Goal: Task Accomplishment & Management: Manage account settings

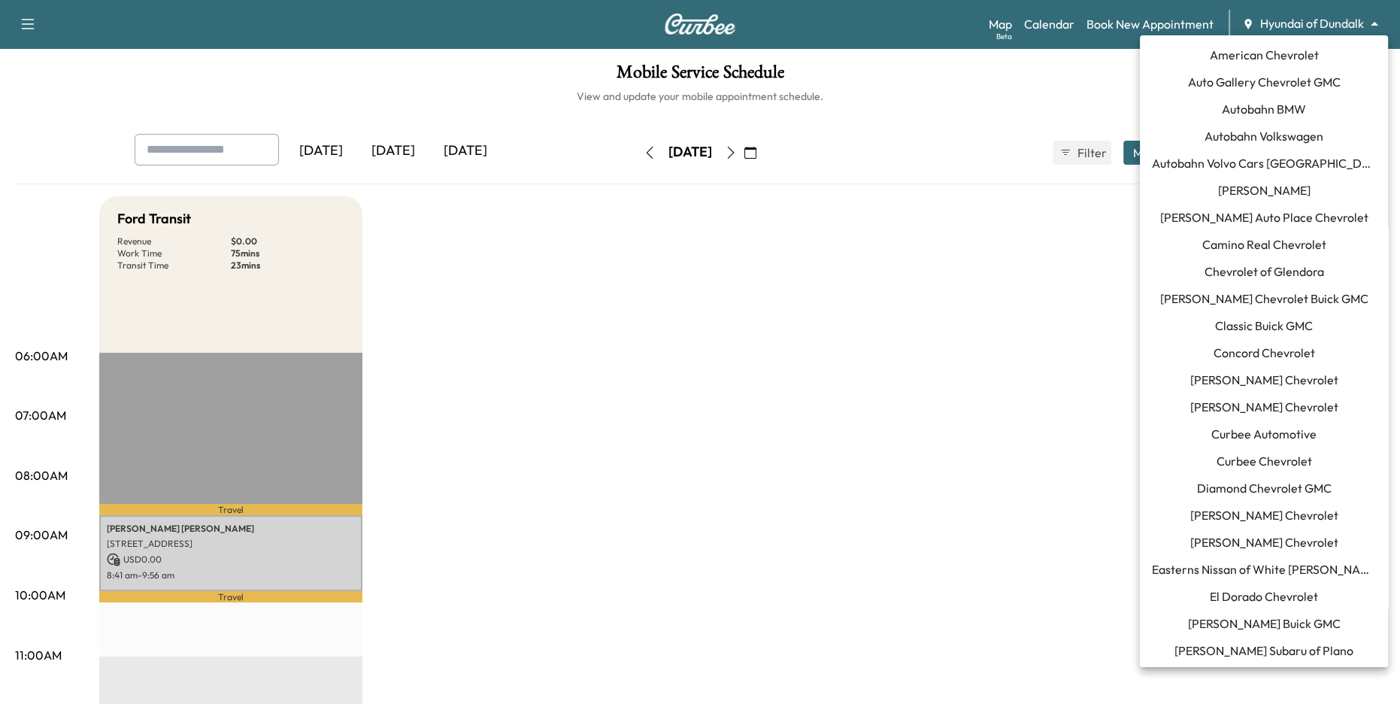
click at [1288, 20] on body "Support Log Out Map Beta Calendar Book New Appointment Hyundai of Dundalk *****…" at bounding box center [700, 352] width 1400 height 704
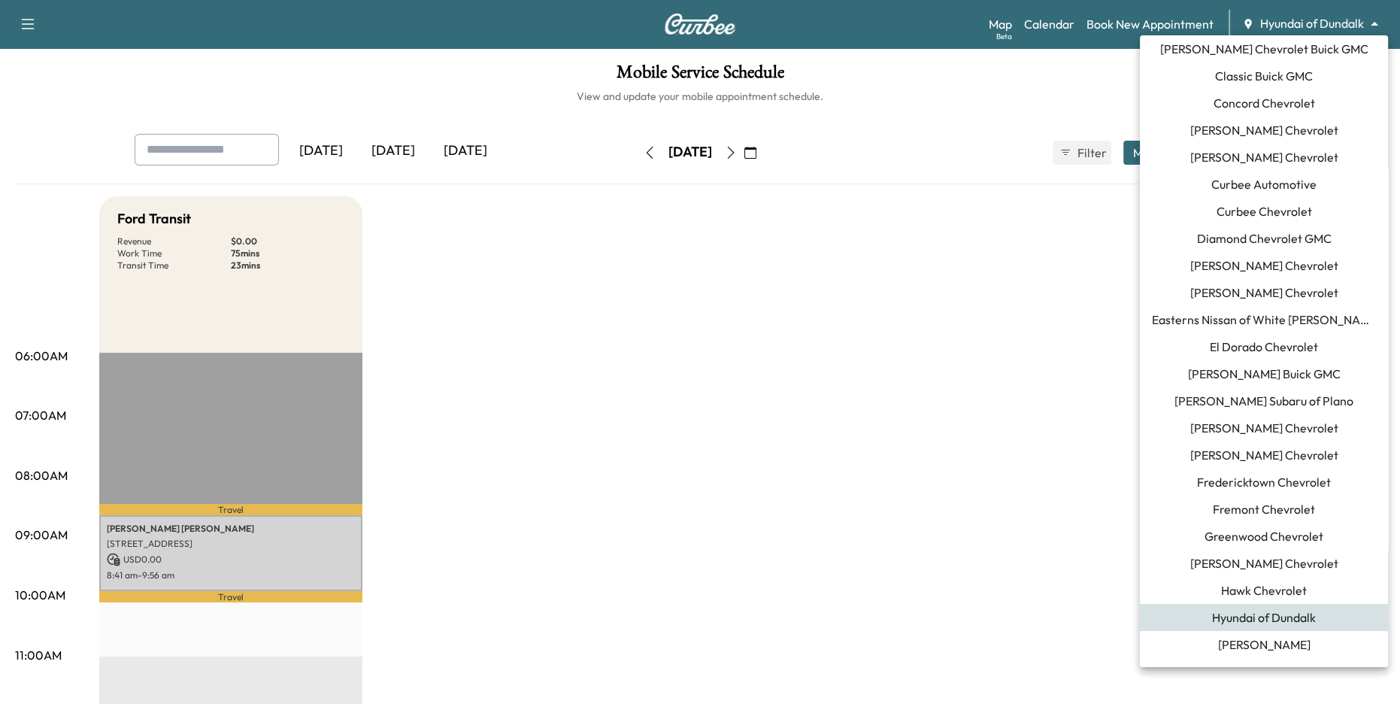
scroll to position [238, 0]
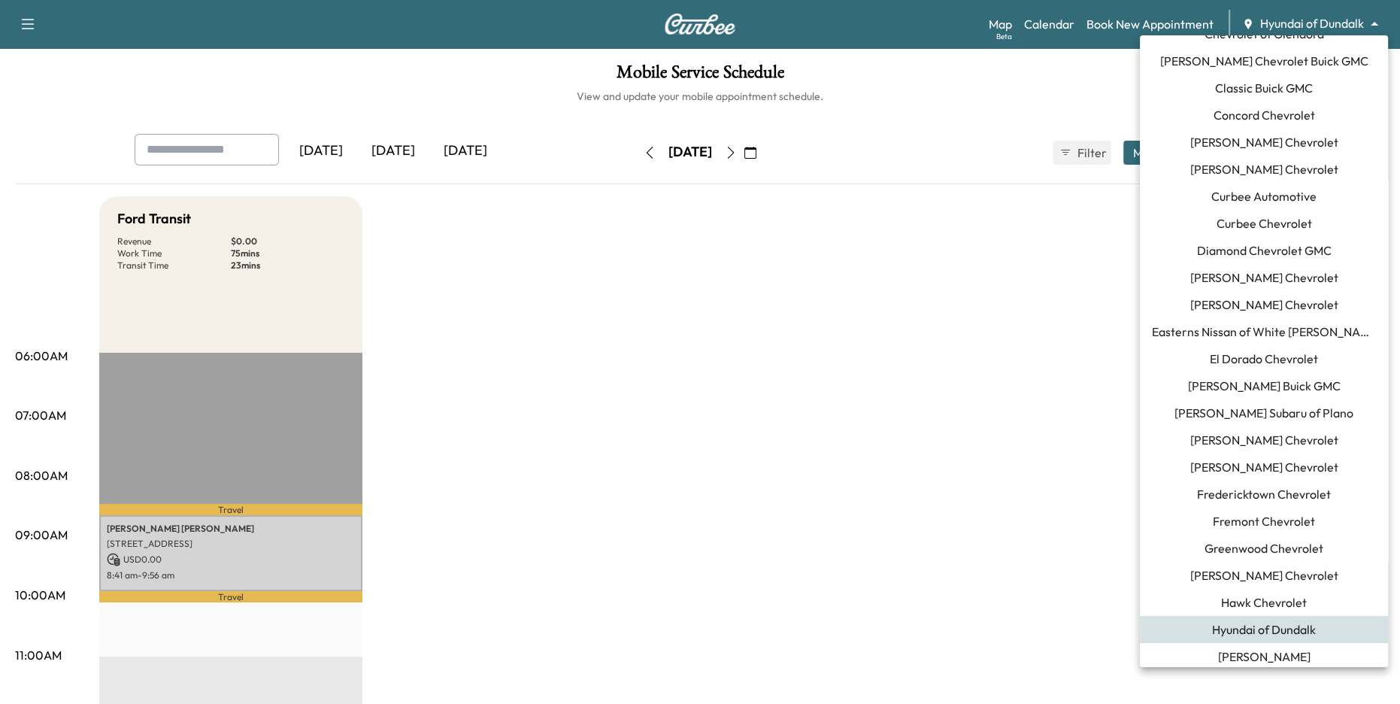
click at [1257, 199] on span "Curbee Automotive" at bounding box center [1263, 196] width 105 height 18
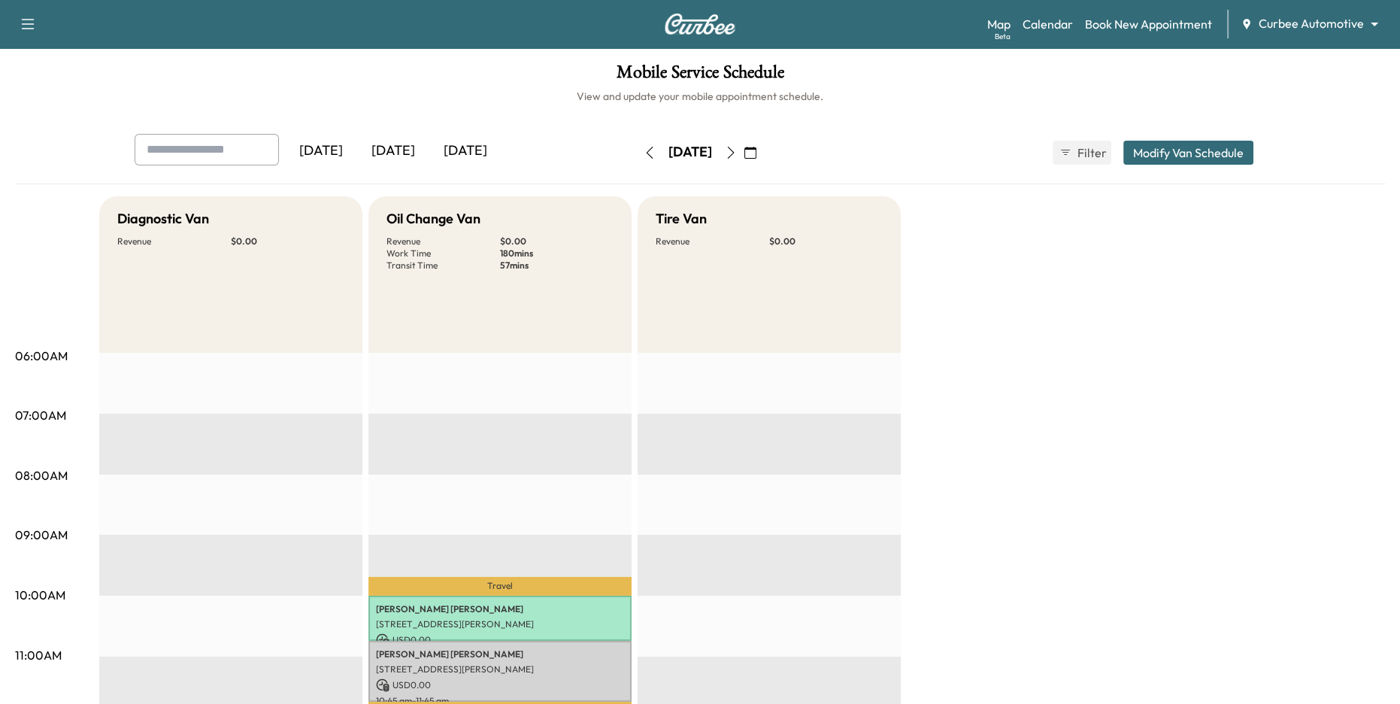
click at [392, 152] on div "[DATE]" at bounding box center [393, 151] width 72 height 35
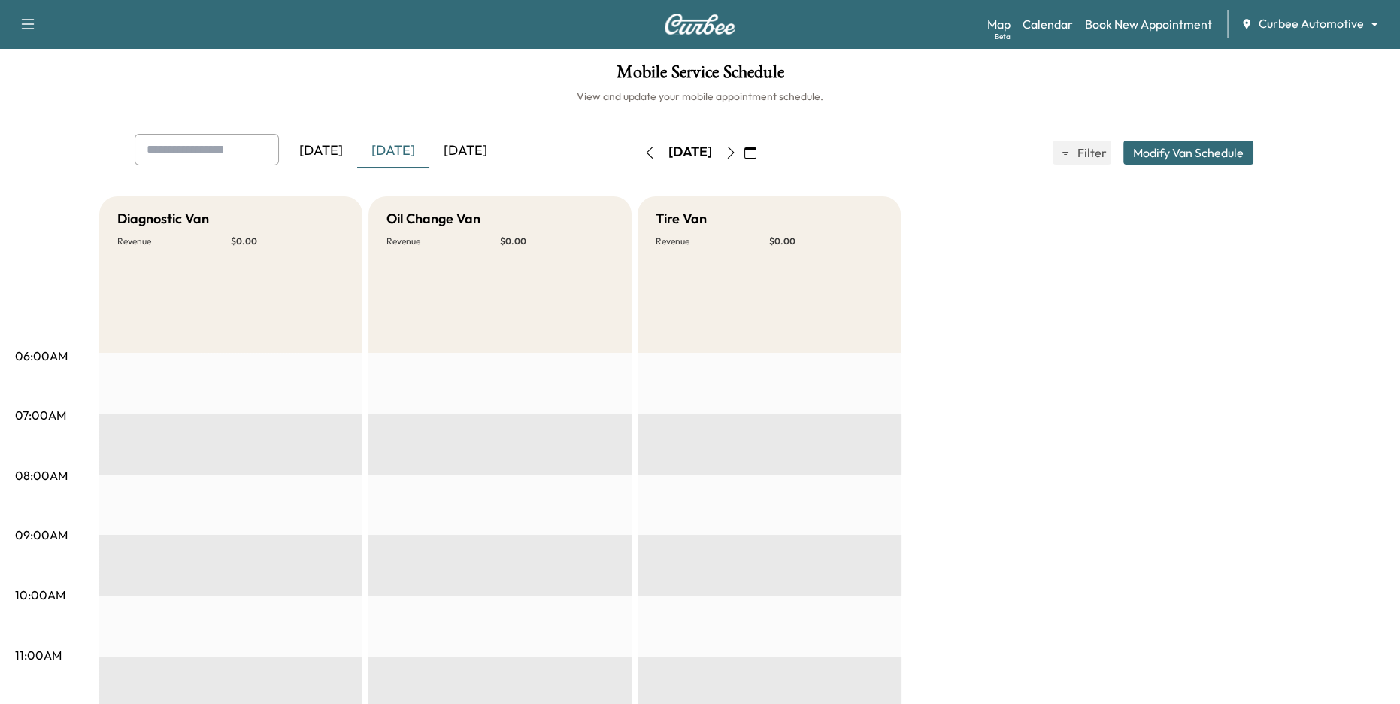
click at [643, 151] on icon "button" at bounding box center [649, 153] width 12 height 12
click at [643, 149] on icon "button" at bounding box center [649, 153] width 12 height 12
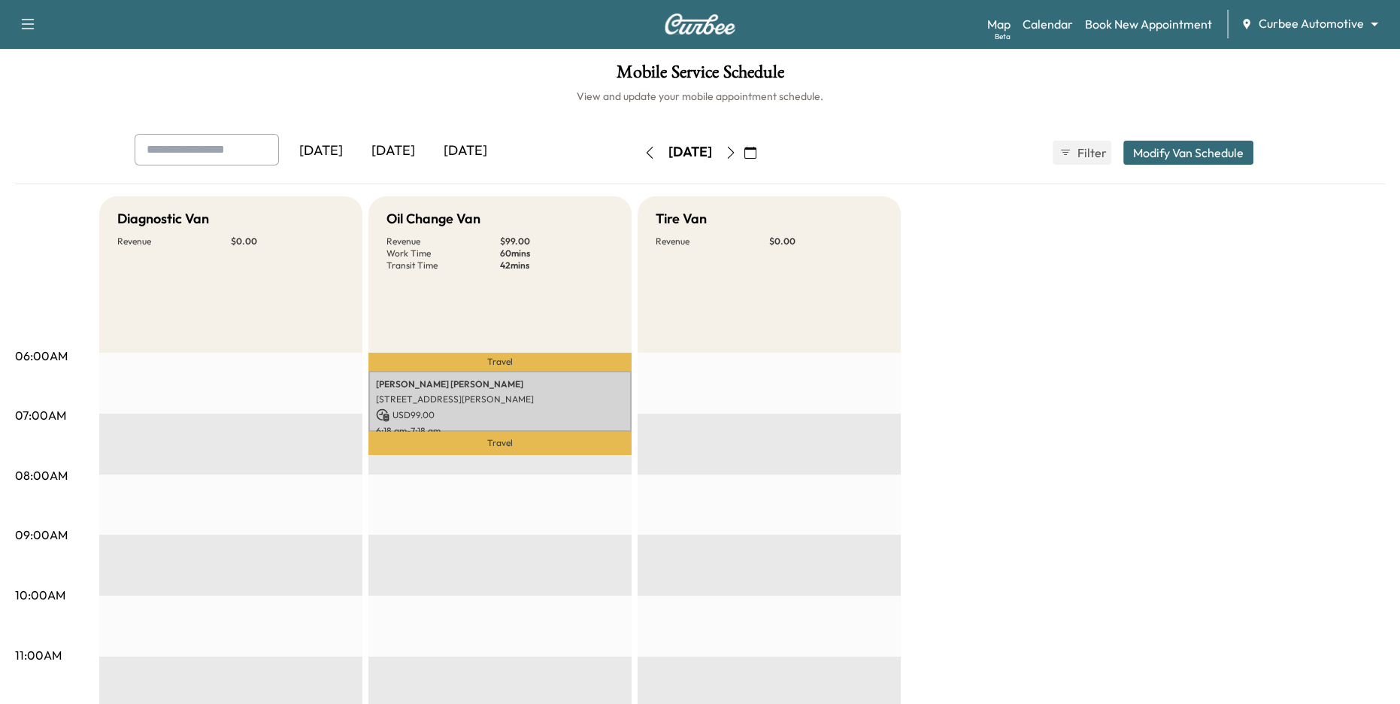
click at [637, 149] on button "button" at bounding box center [650, 153] width 26 height 24
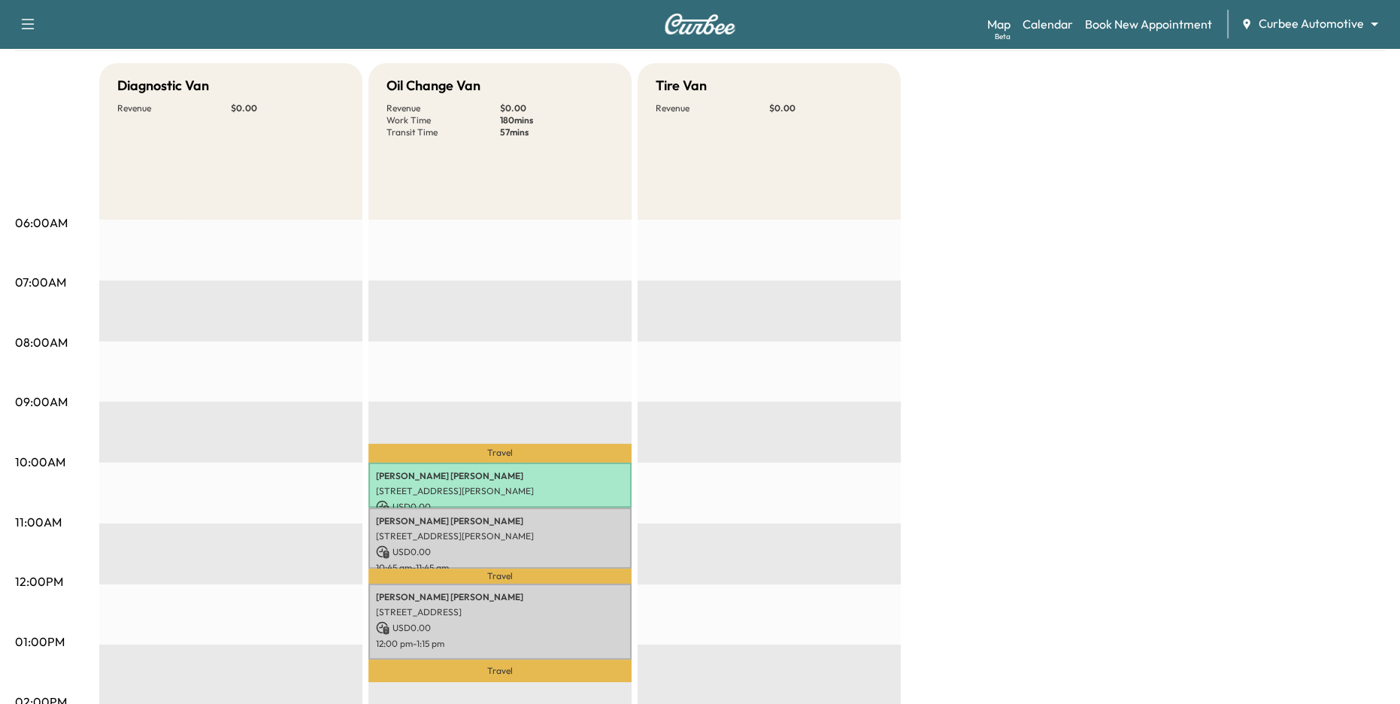
scroll to position [149, 0]
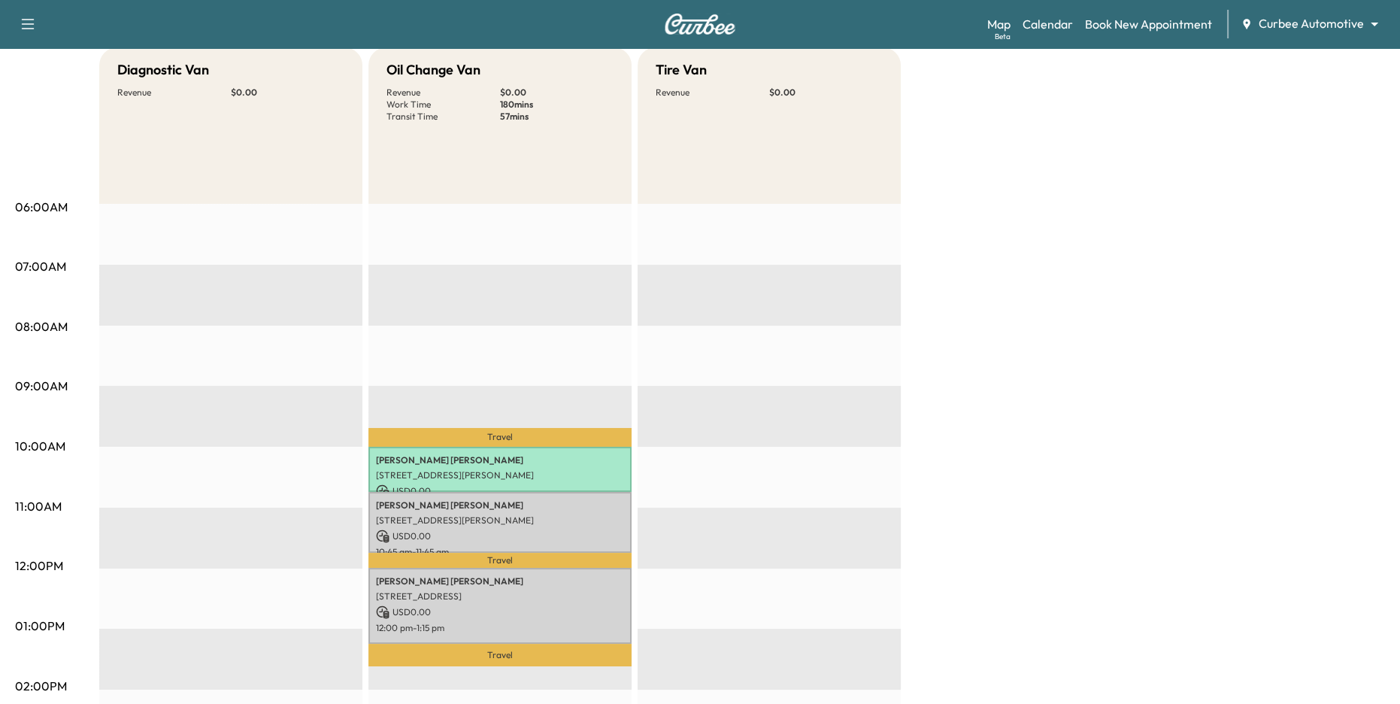
drag, startPoint x: 389, startPoint y: 67, endPoint x: 523, endPoint y: 168, distance: 168.5
click at [523, 168] on div "Oil Change Van Revenue $ 0.00 Work Time 180 mins Transit Time 57 mins" at bounding box center [499, 125] width 263 height 156
drag, startPoint x: 667, startPoint y: 68, endPoint x: 720, endPoint y: 153, distance: 100.9
click at [716, 138] on div "Tire Van Revenue $ 0.00" at bounding box center [768, 125] width 263 height 156
click at [673, 83] on div "Tire Van Revenue $ 0.00" at bounding box center [768, 125] width 263 height 156
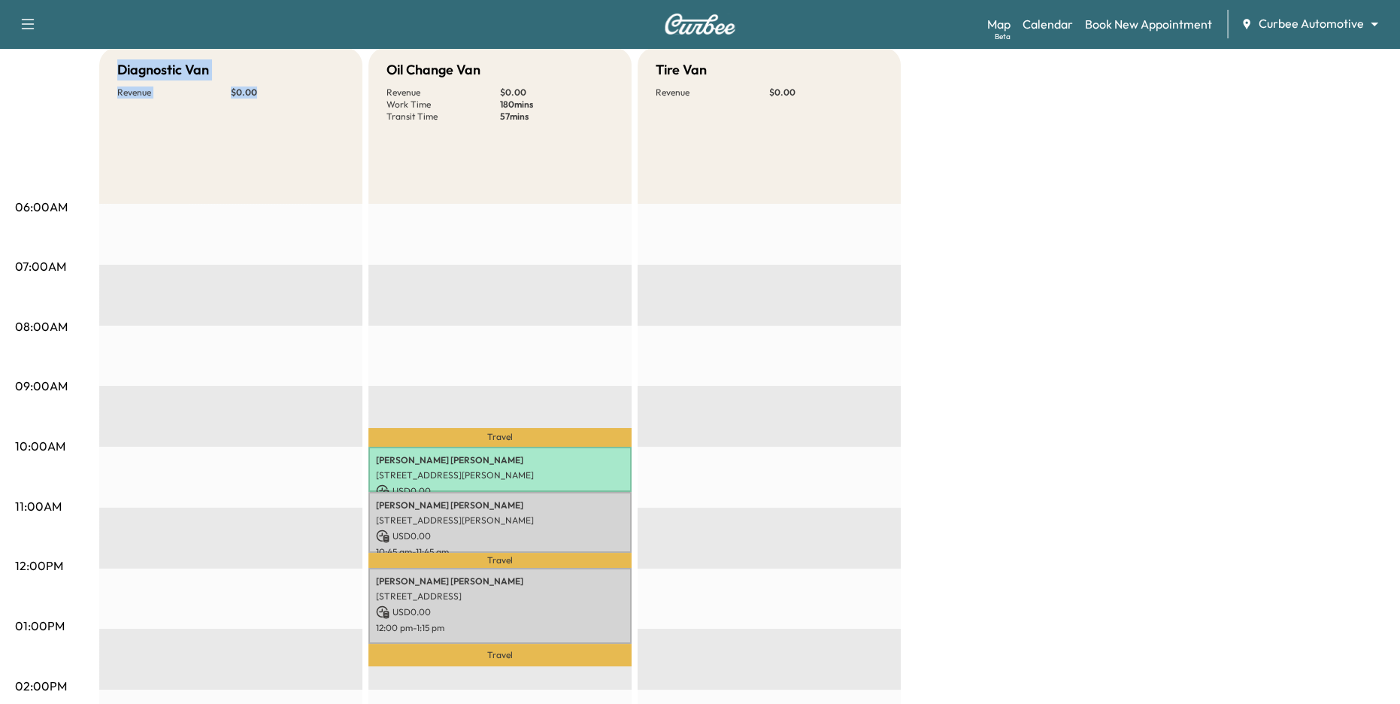
drag, startPoint x: 113, startPoint y: 71, endPoint x: 300, endPoint y: 311, distance: 304.3
click at [300, 311] on div "Diagnostic Van Revenue $ 0.00" at bounding box center [230, 610] width 263 height 1127
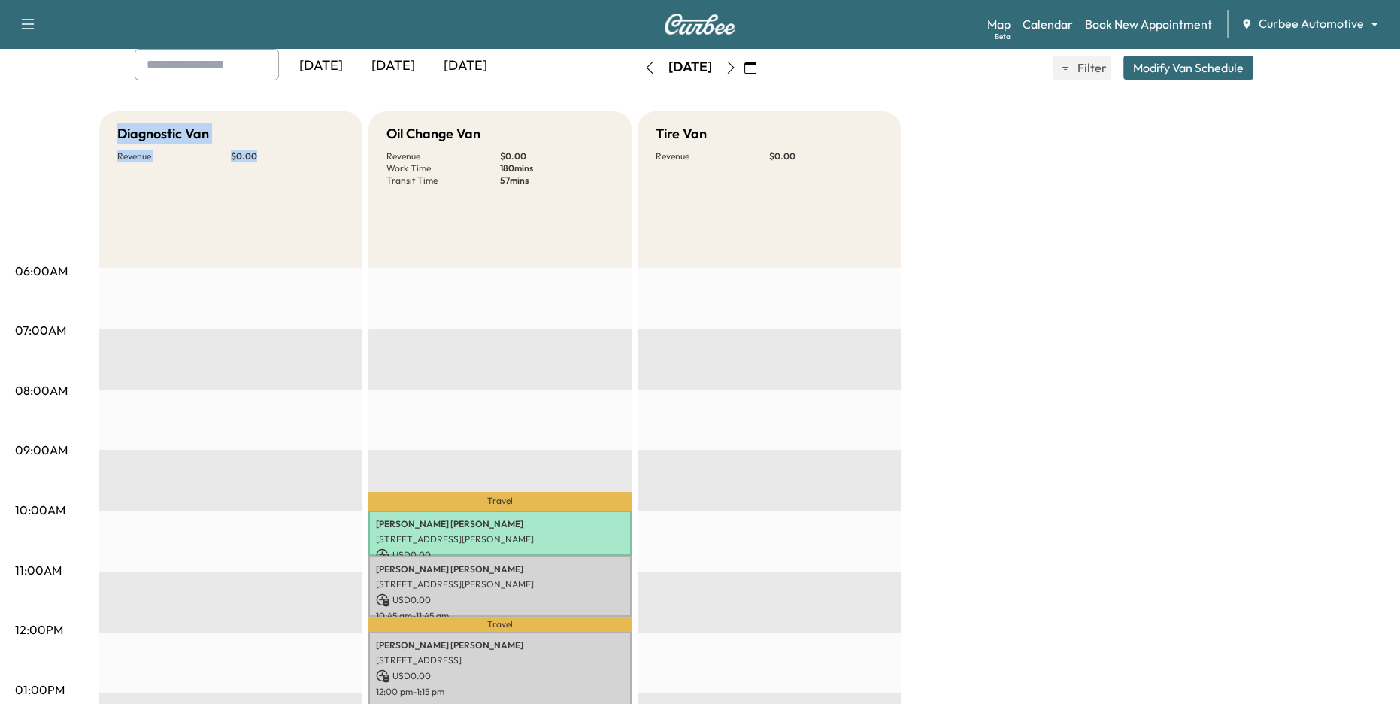
scroll to position [0, 0]
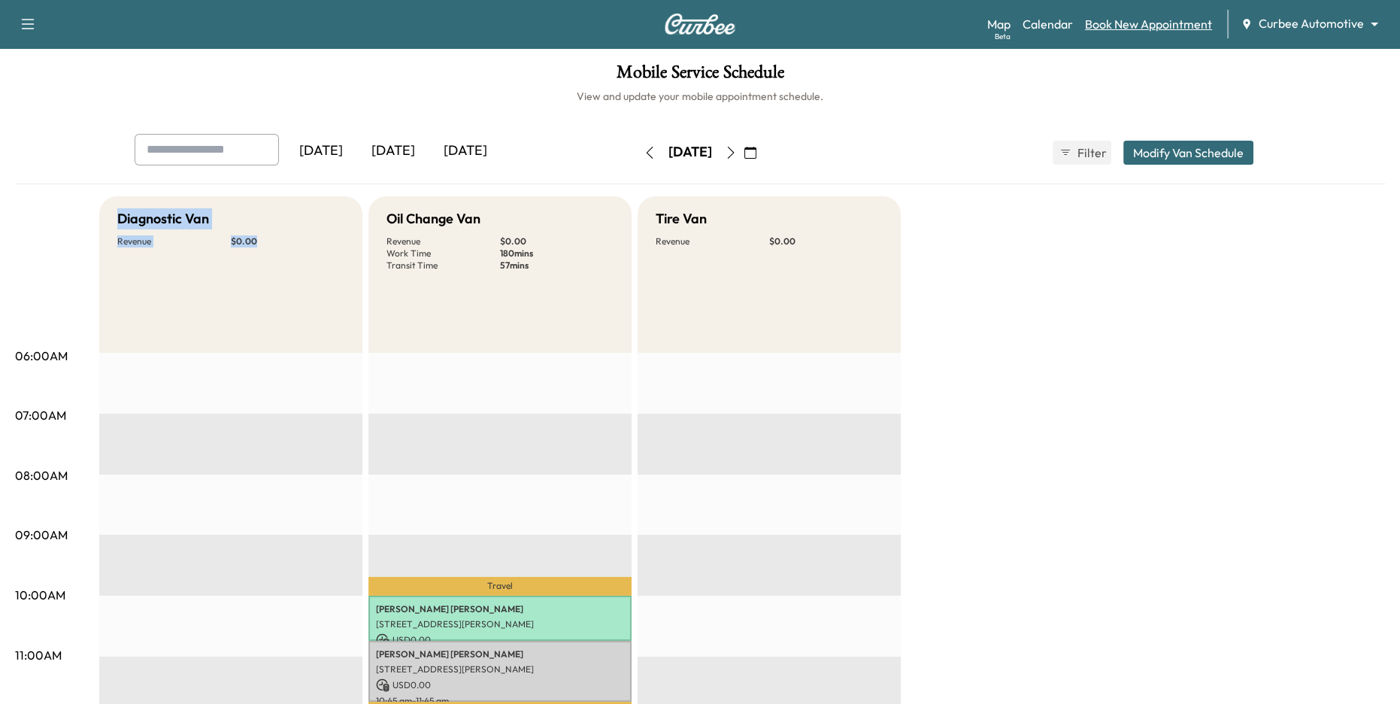
click at [1109, 21] on link "Book New Appointment" at bounding box center [1148, 24] width 127 height 18
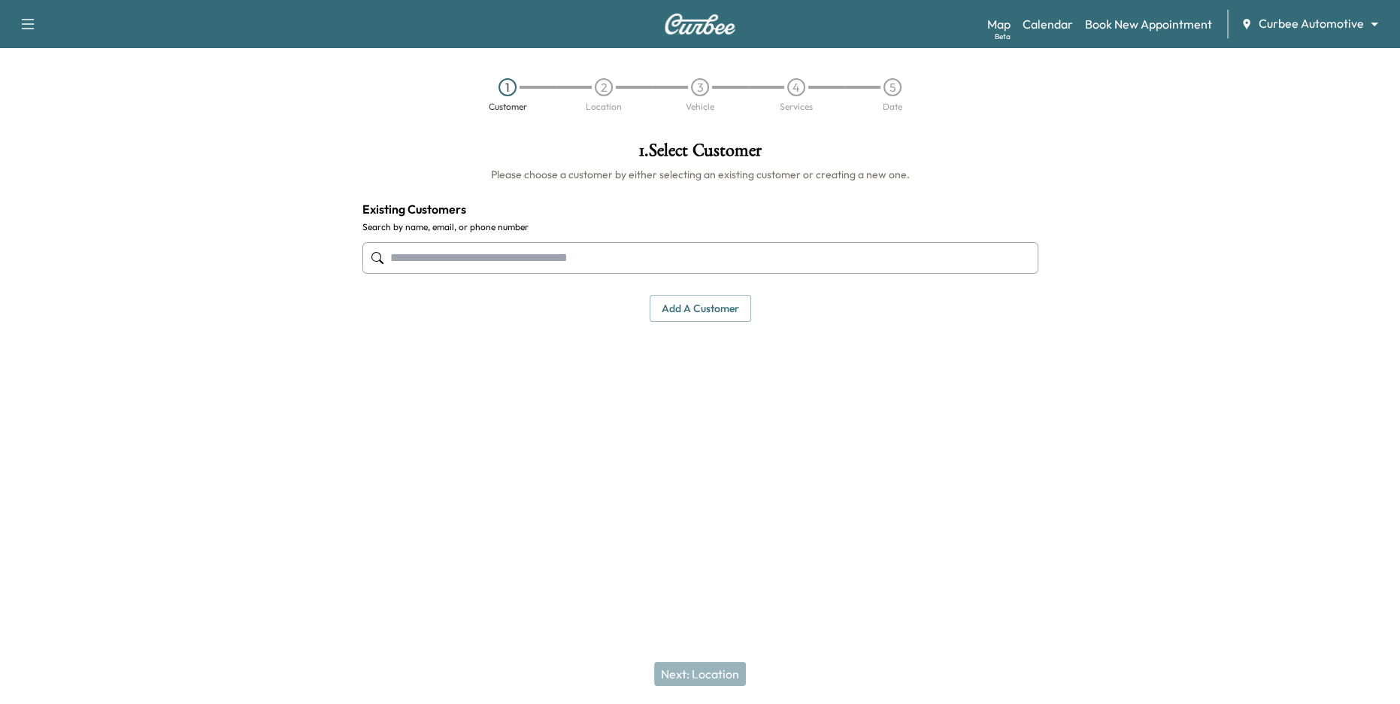
click at [530, 268] on input "text" at bounding box center [700, 258] width 676 height 32
click at [522, 257] on input "text" at bounding box center [700, 258] width 676 height 32
click at [675, 312] on button "Add a customer" at bounding box center [699, 309] width 101 height 28
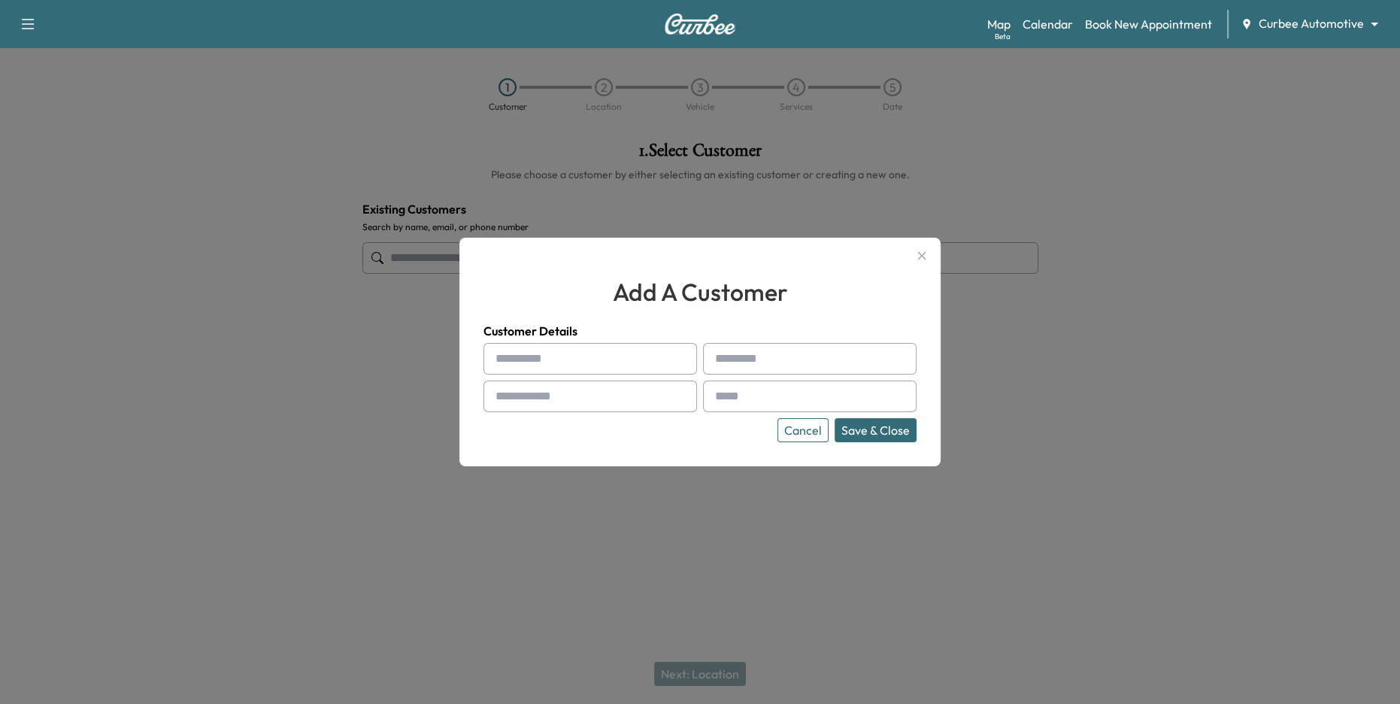
click at [610, 361] on input "text" at bounding box center [589, 359] width 213 height 32
type input "*****"
type input "******"
click at [800, 430] on button "Cancel" at bounding box center [802, 430] width 51 height 24
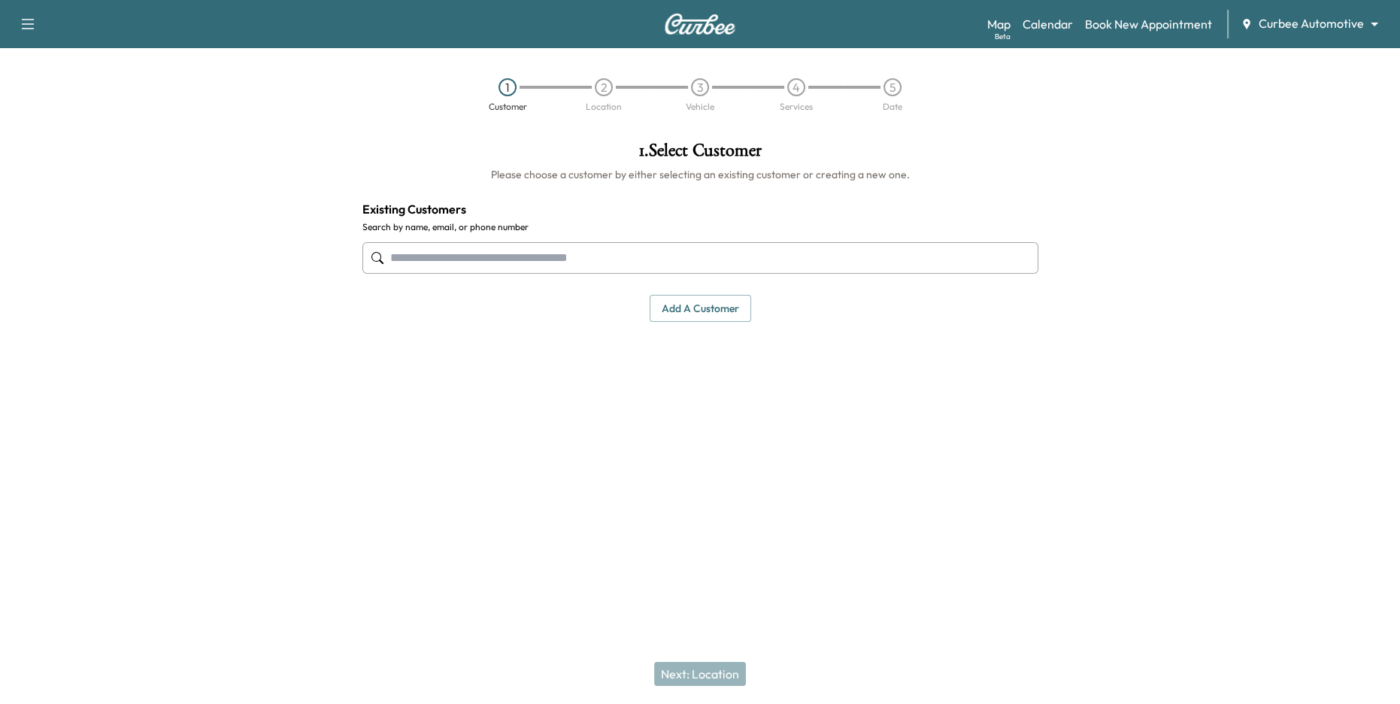
click at [731, 266] on input "text" at bounding box center [700, 258] width 676 height 32
click at [707, 259] on input "text" at bounding box center [700, 258] width 676 height 32
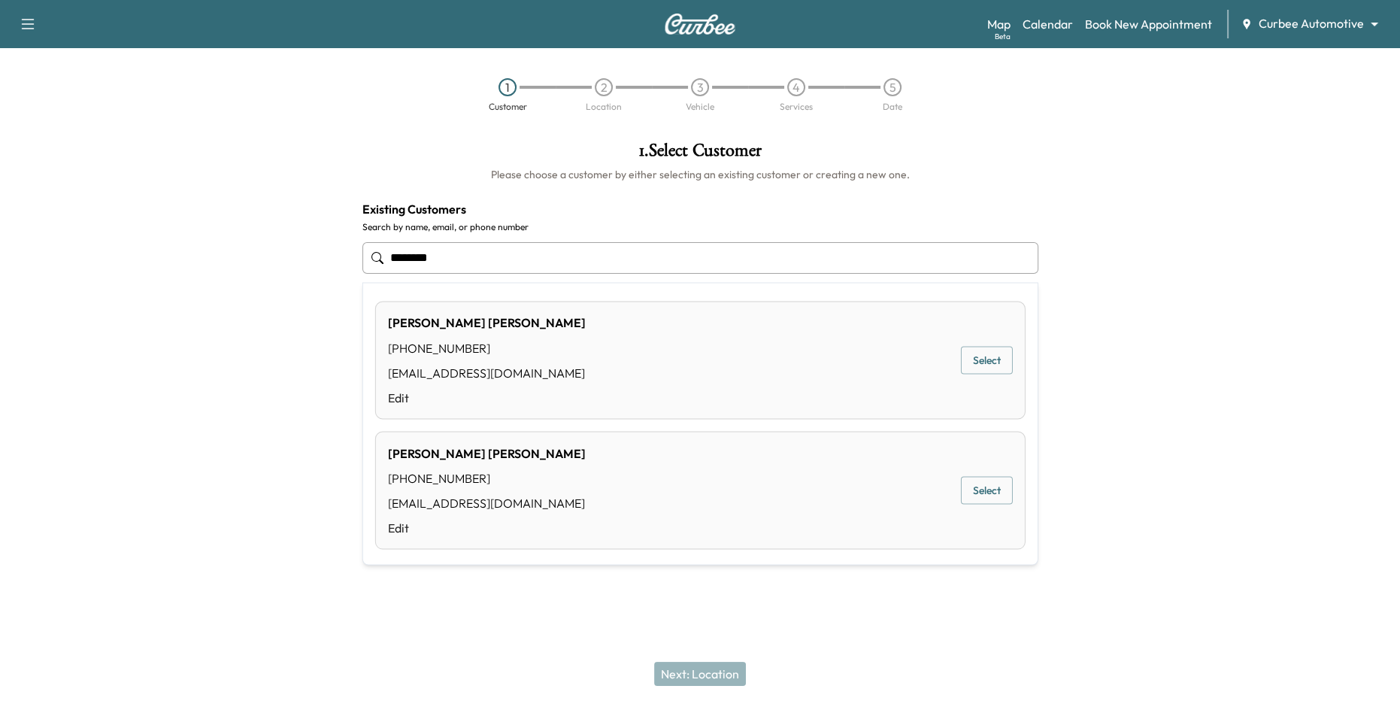
click at [791, 526] on div "[PERSON_NAME] [PHONE_NUMBER] [PERSON_NAME][EMAIL_ADDRESS][DOMAIN_NAME] Edit Sel…" at bounding box center [700, 490] width 650 height 118
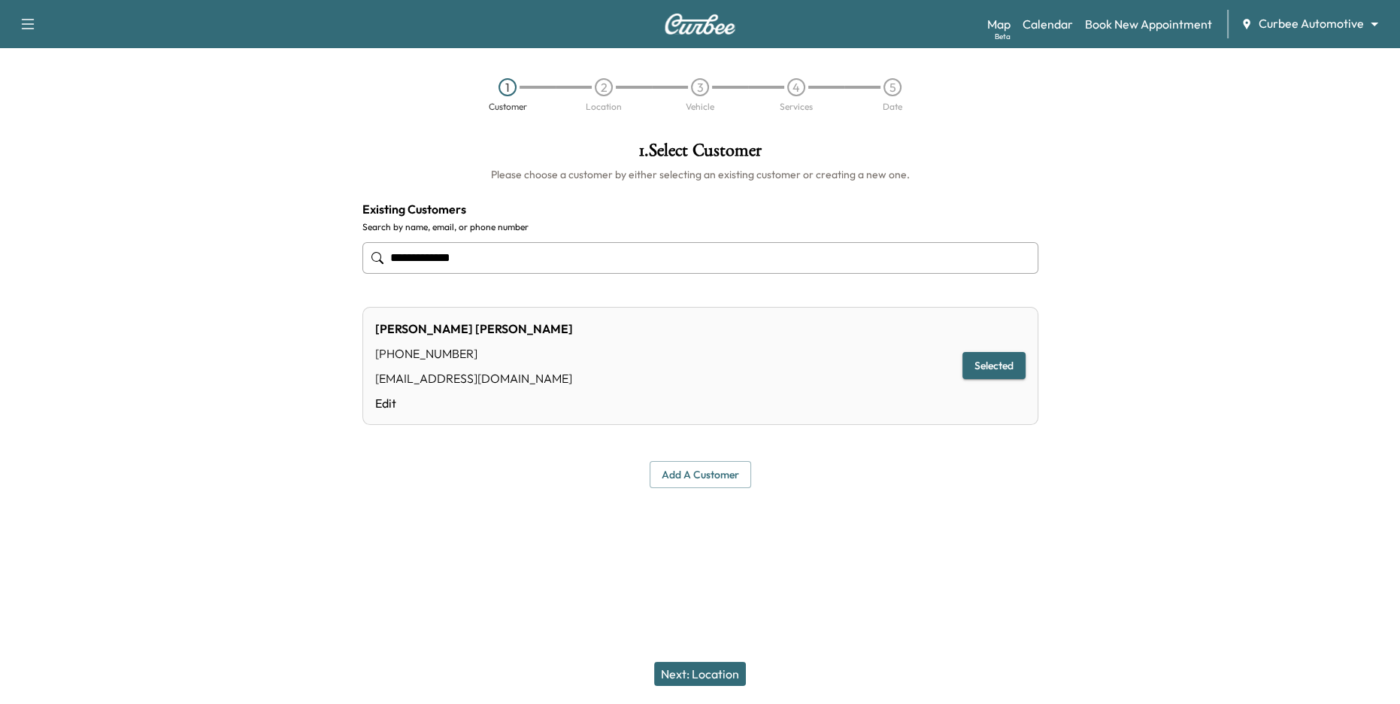
type input "**********"
click at [722, 669] on button "Next: Location" at bounding box center [700, 673] width 92 height 24
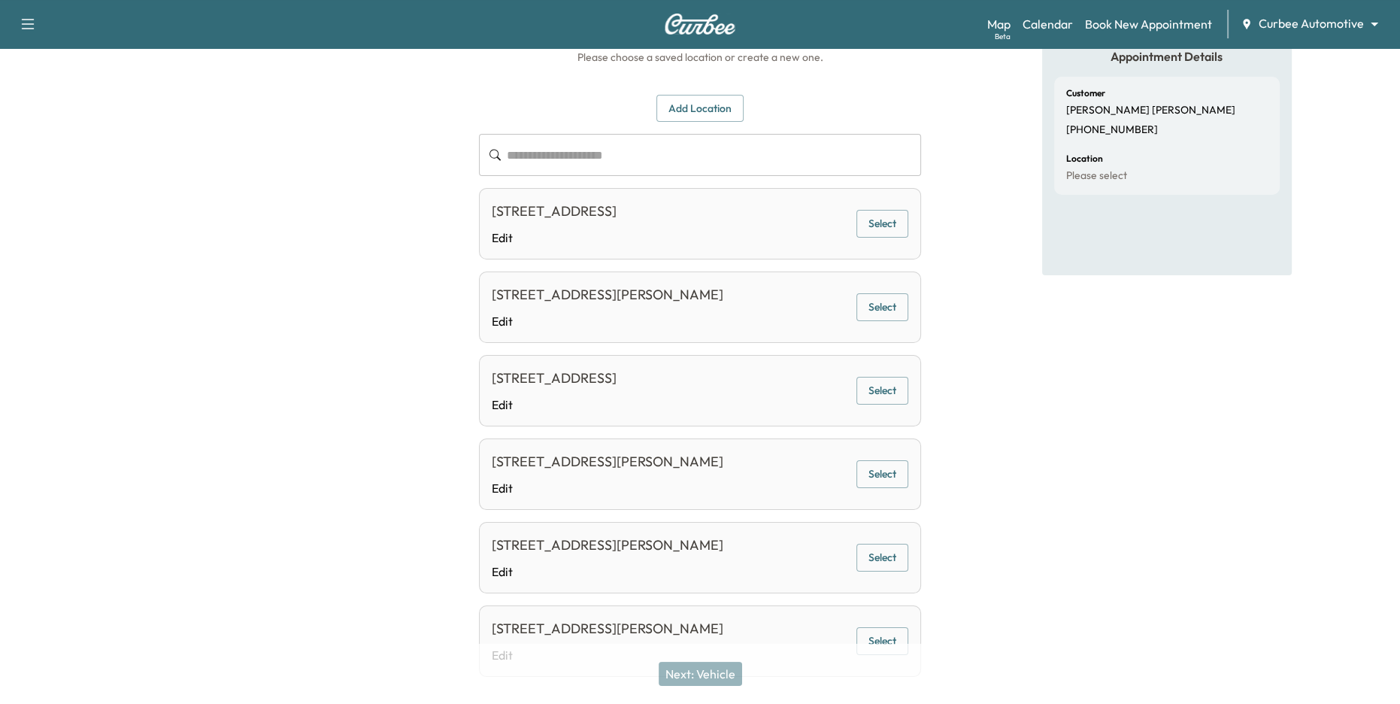
scroll to position [118, 0]
click at [879, 551] on button "Select" at bounding box center [882, 557] width 52 height 28
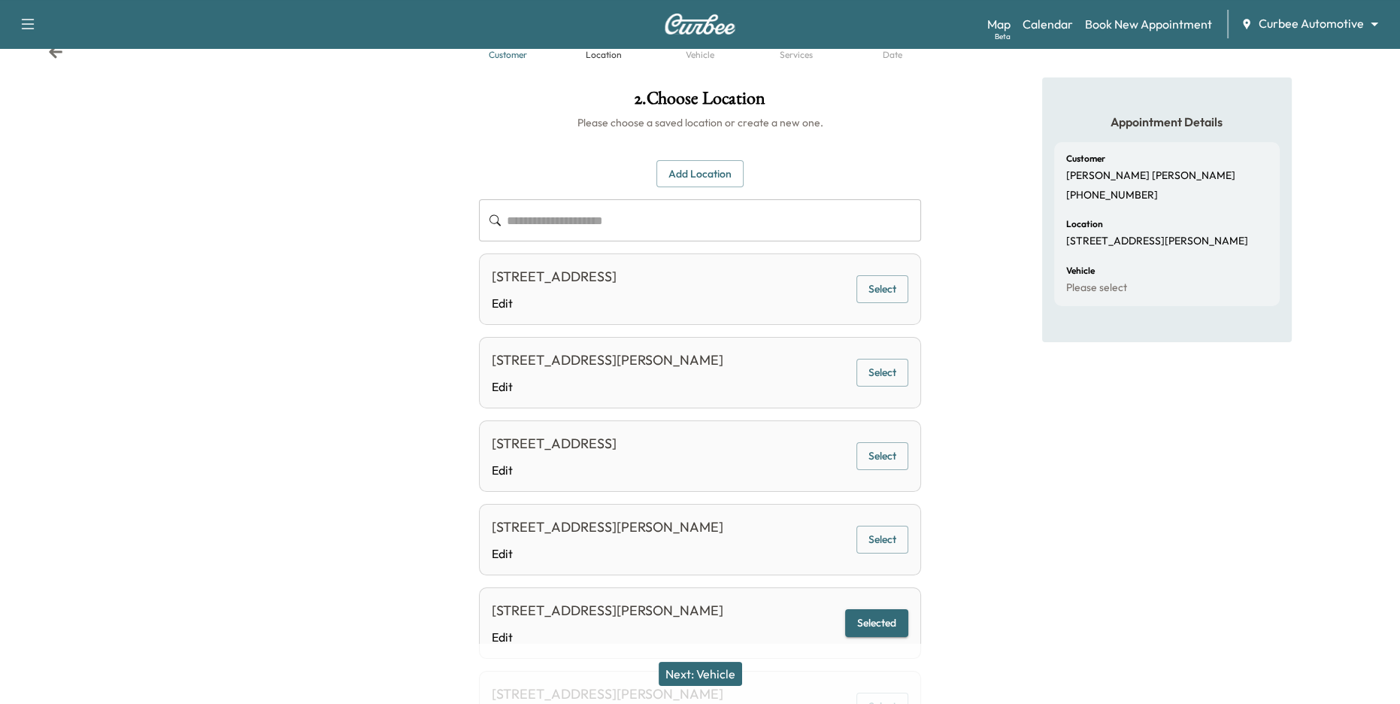
scroll to position [0, 0]
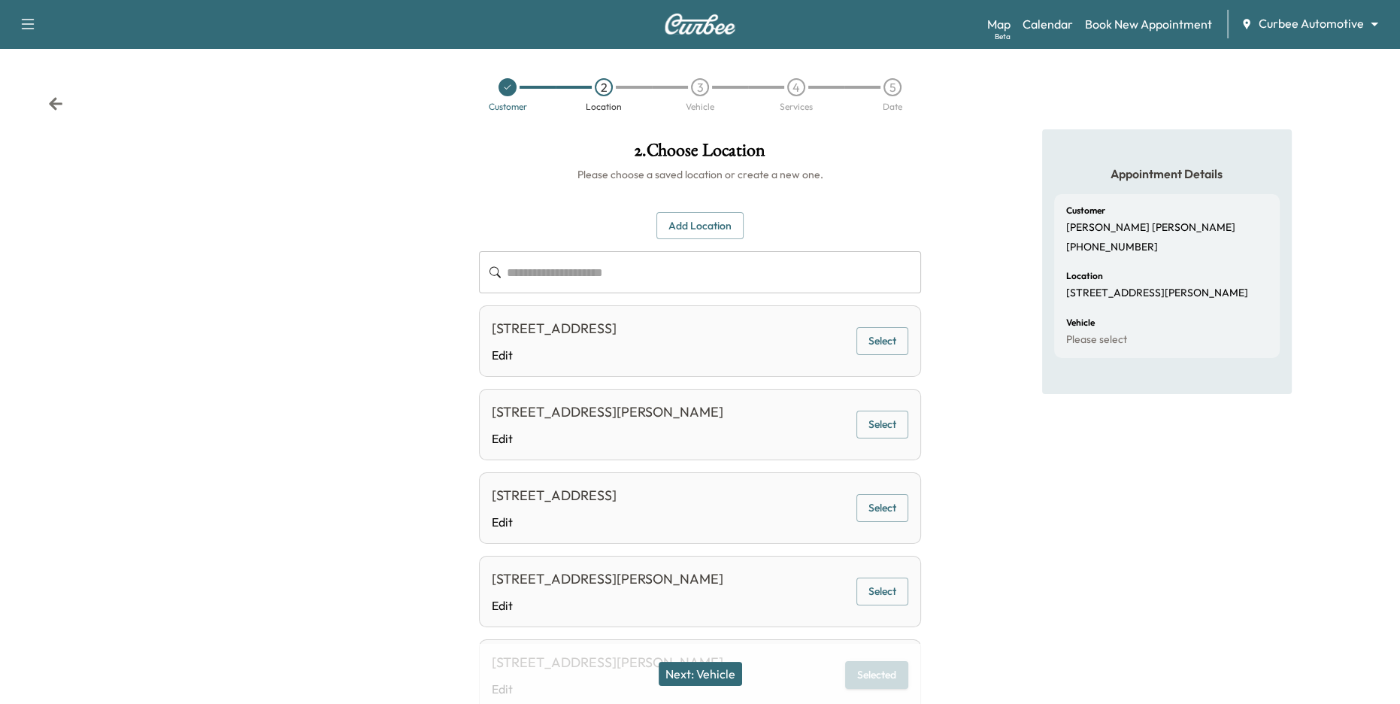
click at [713, 675] on button "Next: Vehicle" at bounding box center [699, 673] width 83 height 24
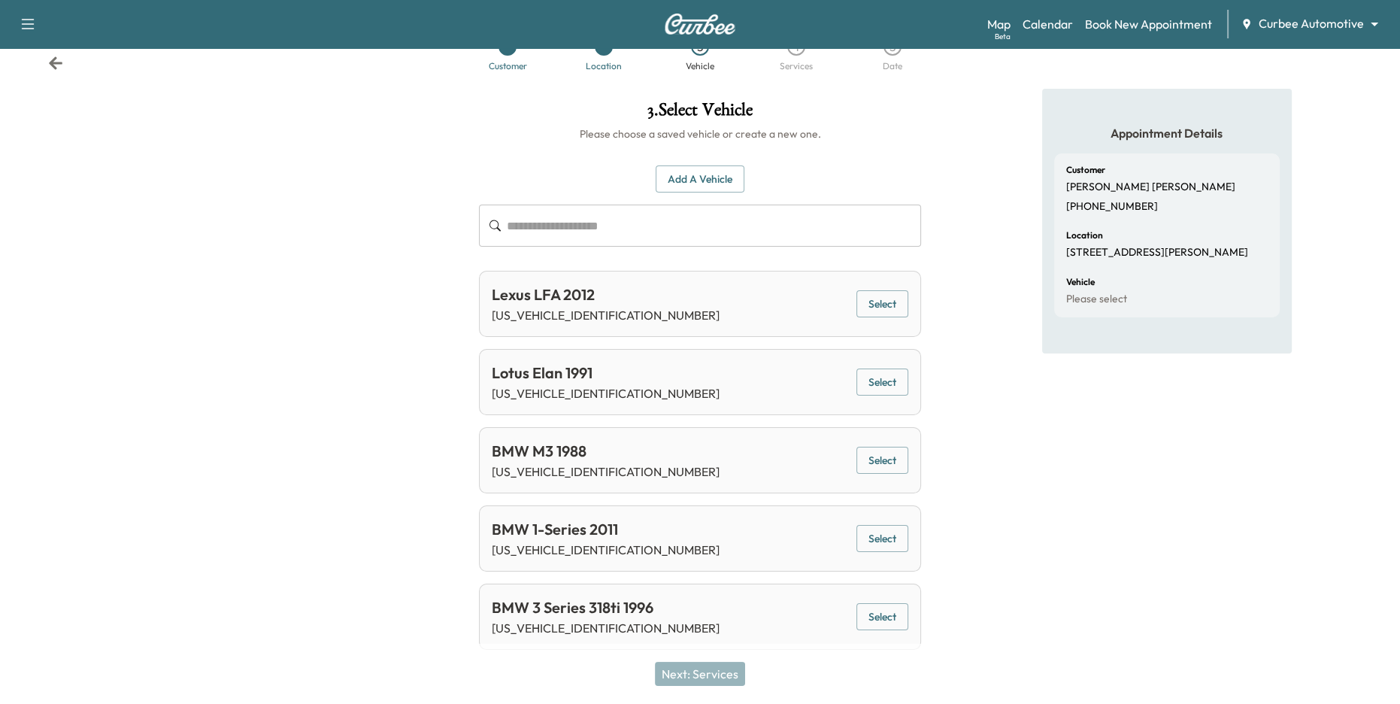
scroll to position [45, 0]
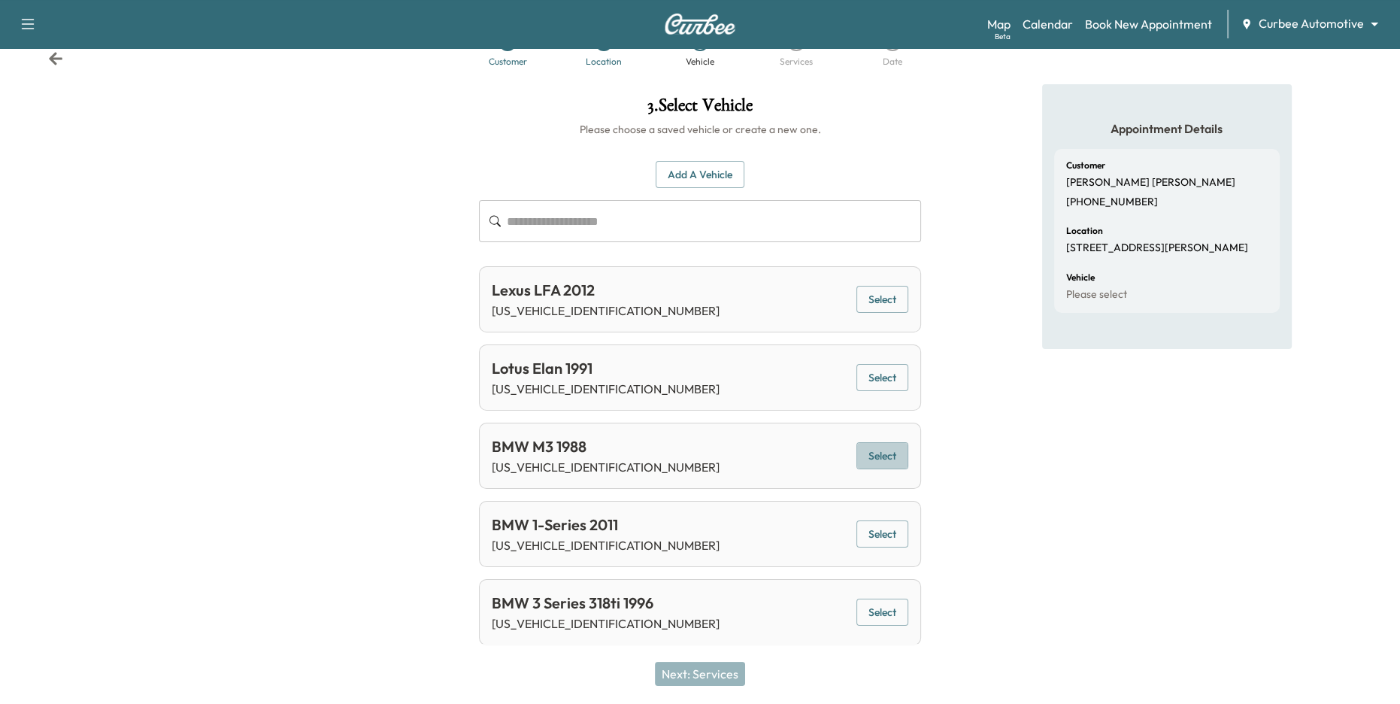
click at [879, 458] on button "Select" at bounding box center [882, 456] width 52 height 28
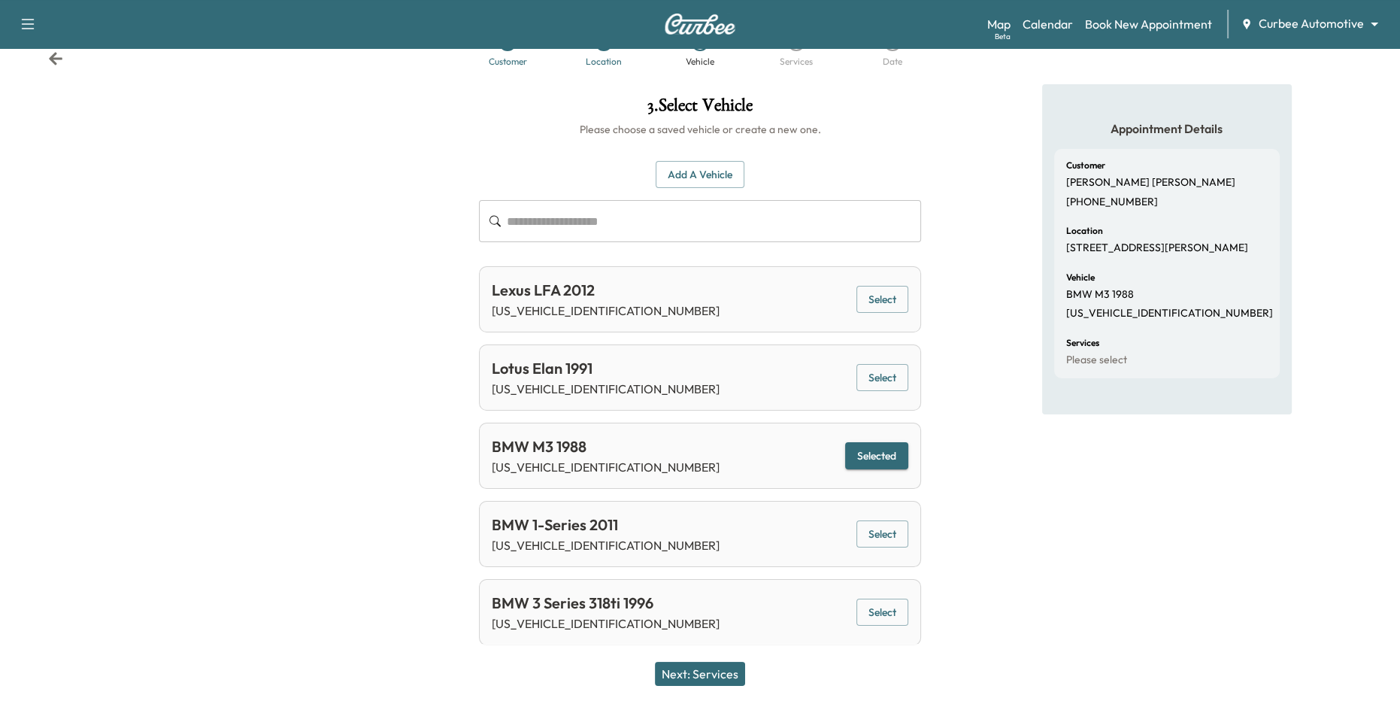
click at [695, 682] on button "Next: Services" at bounding box center [700, 673] width 90 height 24
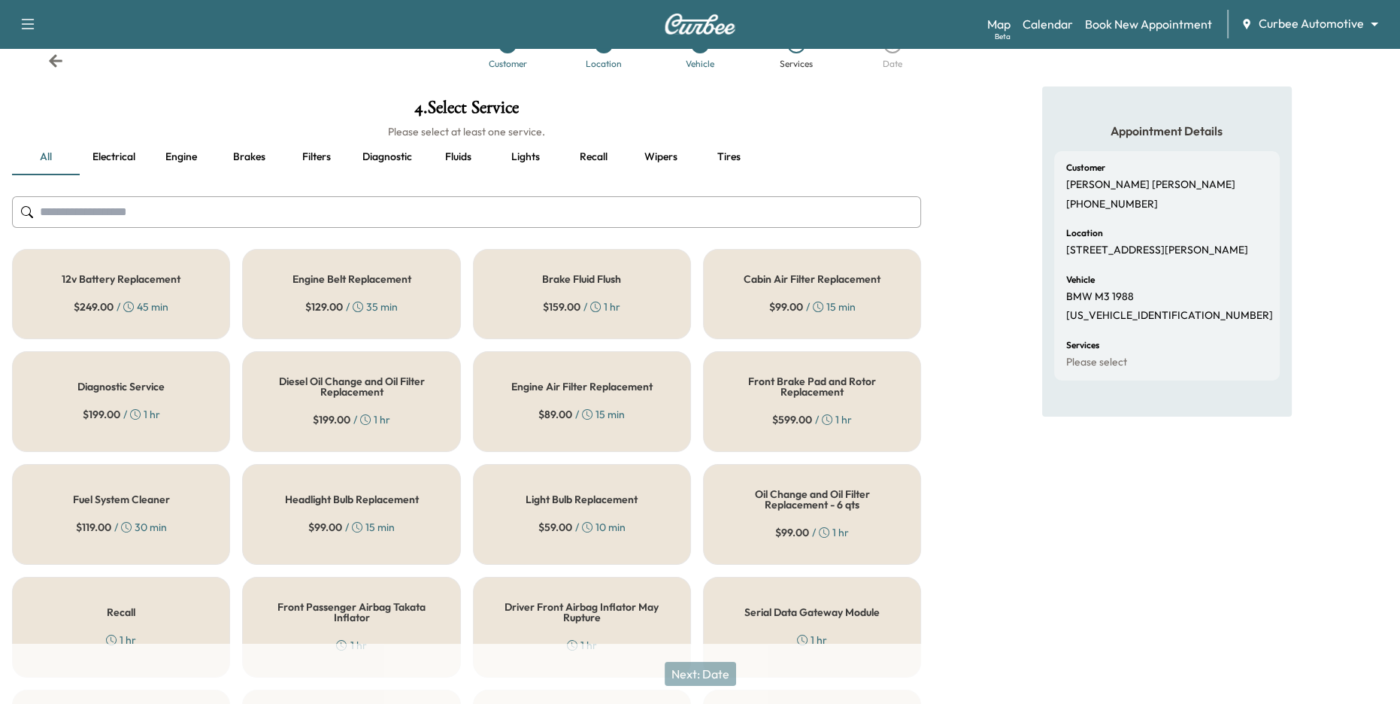
scroll to position [0, 0]
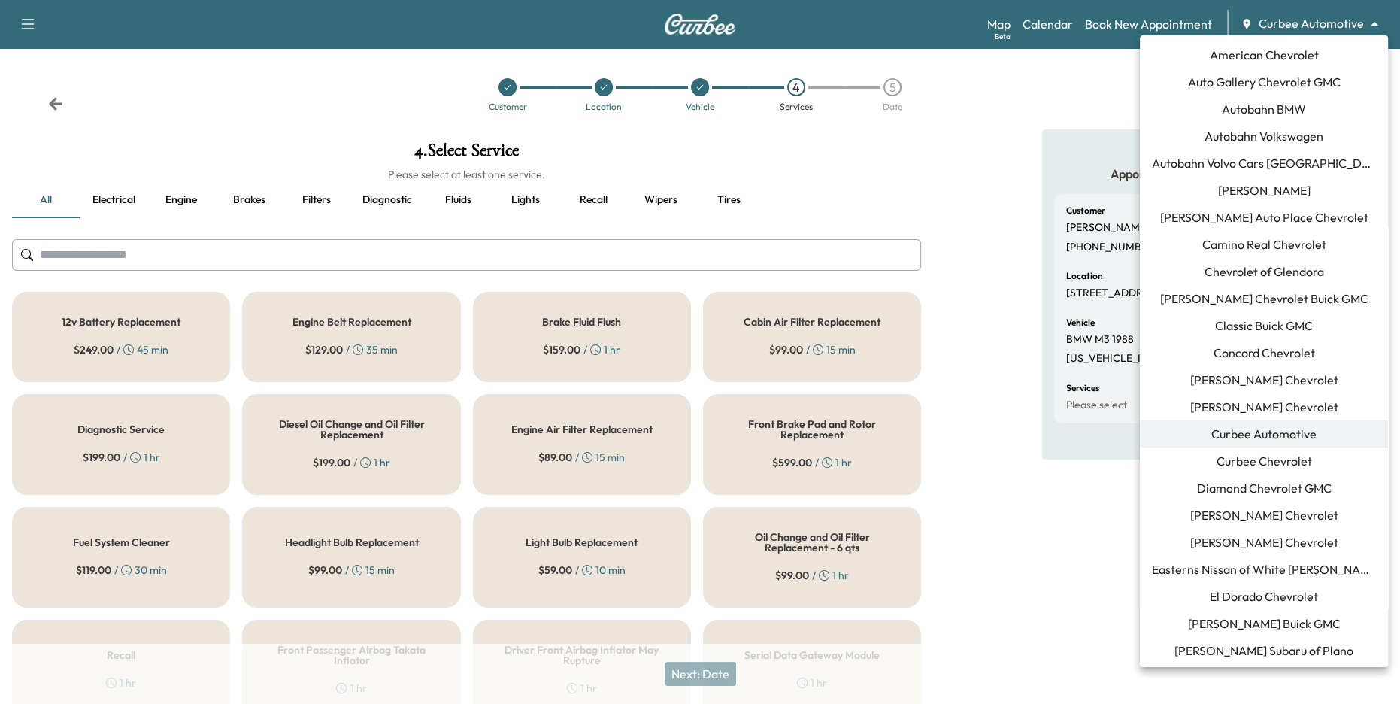
click at [1330, 26] on body "Support Log Out Map Beta Calendar Book New Appointment Curbee Automotive ******…" at bounding box center [700, 352] width 1400 height 704
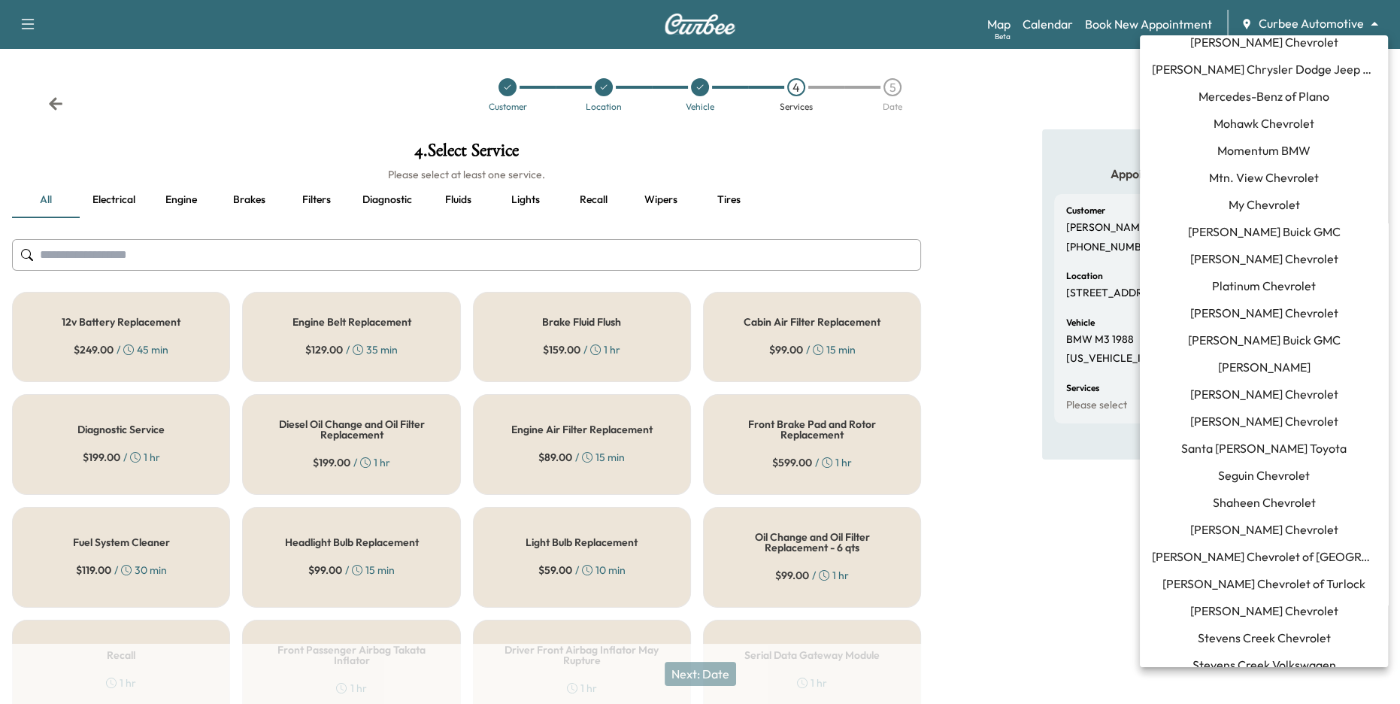
scroll to position [1381, 0]
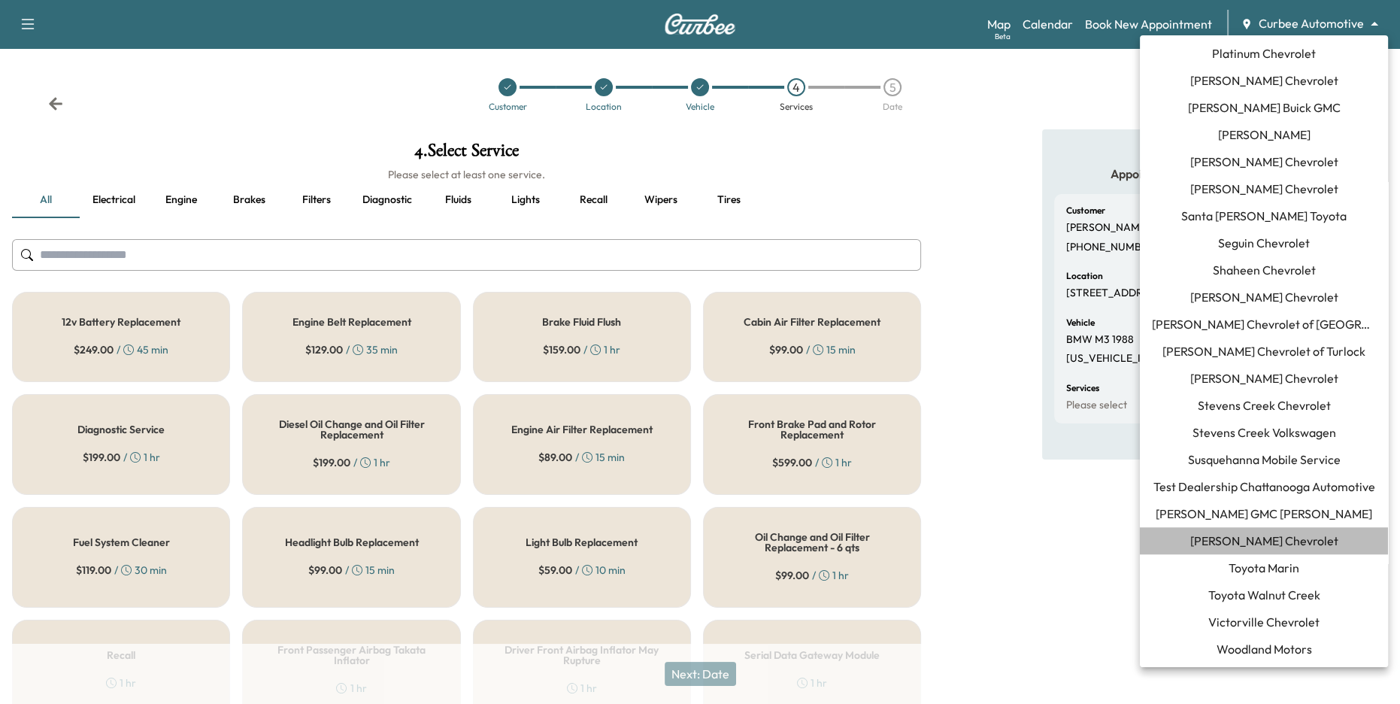
click at [1263, 542] on span "[PERSON_NAME] Chevrolet" at bounding box center [1264, 540] width 148 height 18
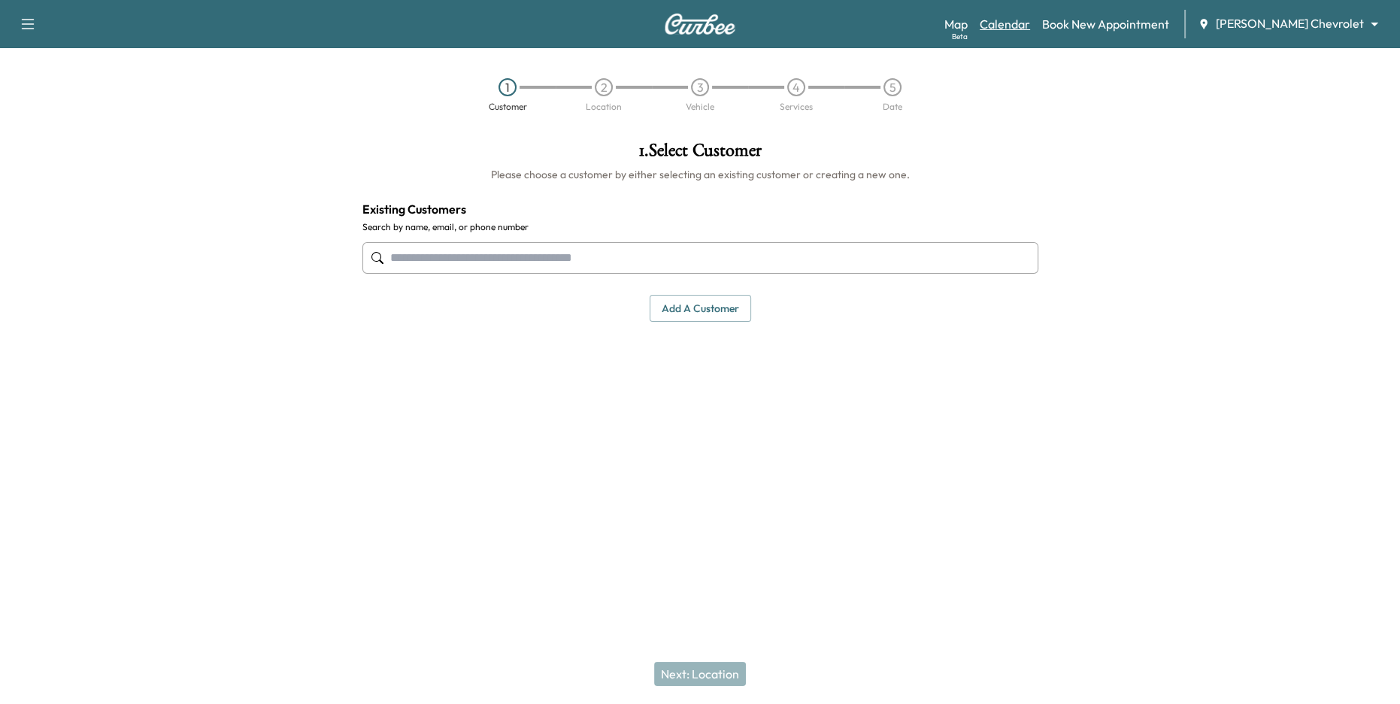
click at [1030, 20] on link "Calendar" at bounding box center [1004, 24] width 50 height 18
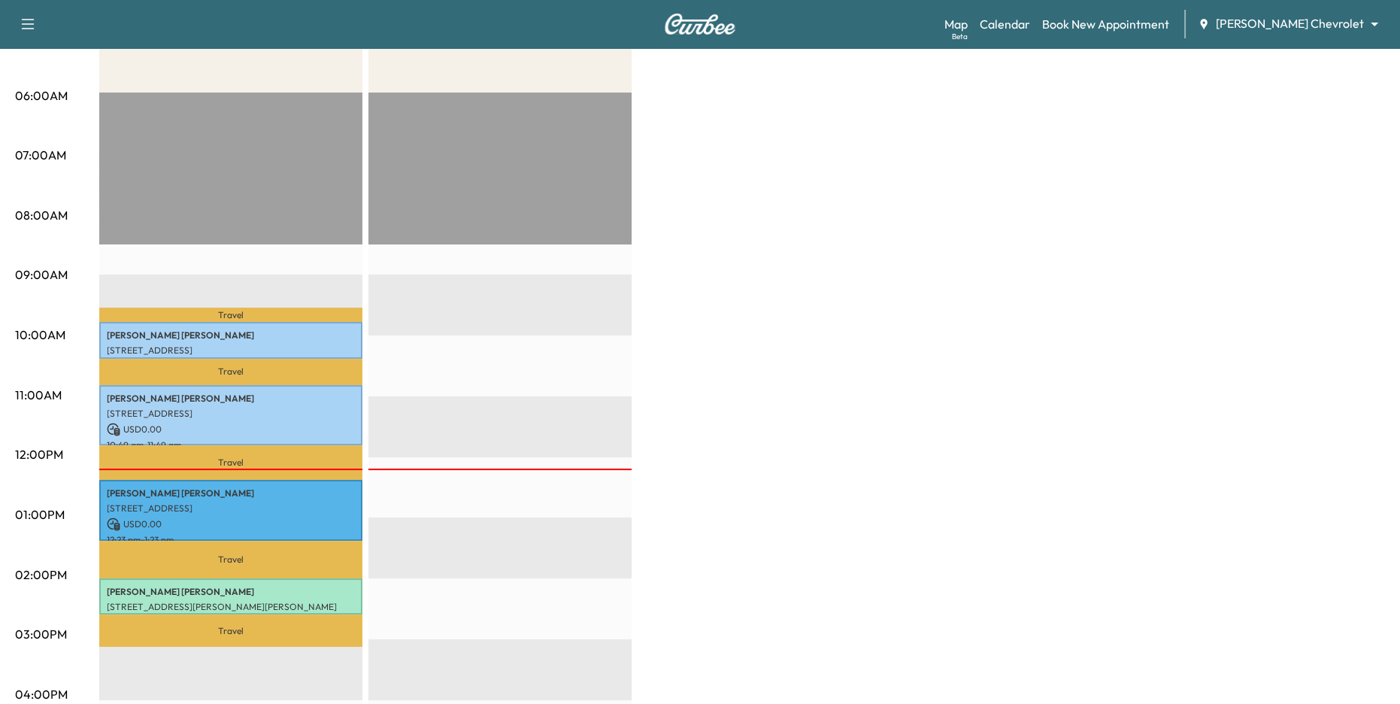
scroll to position [361, 0]
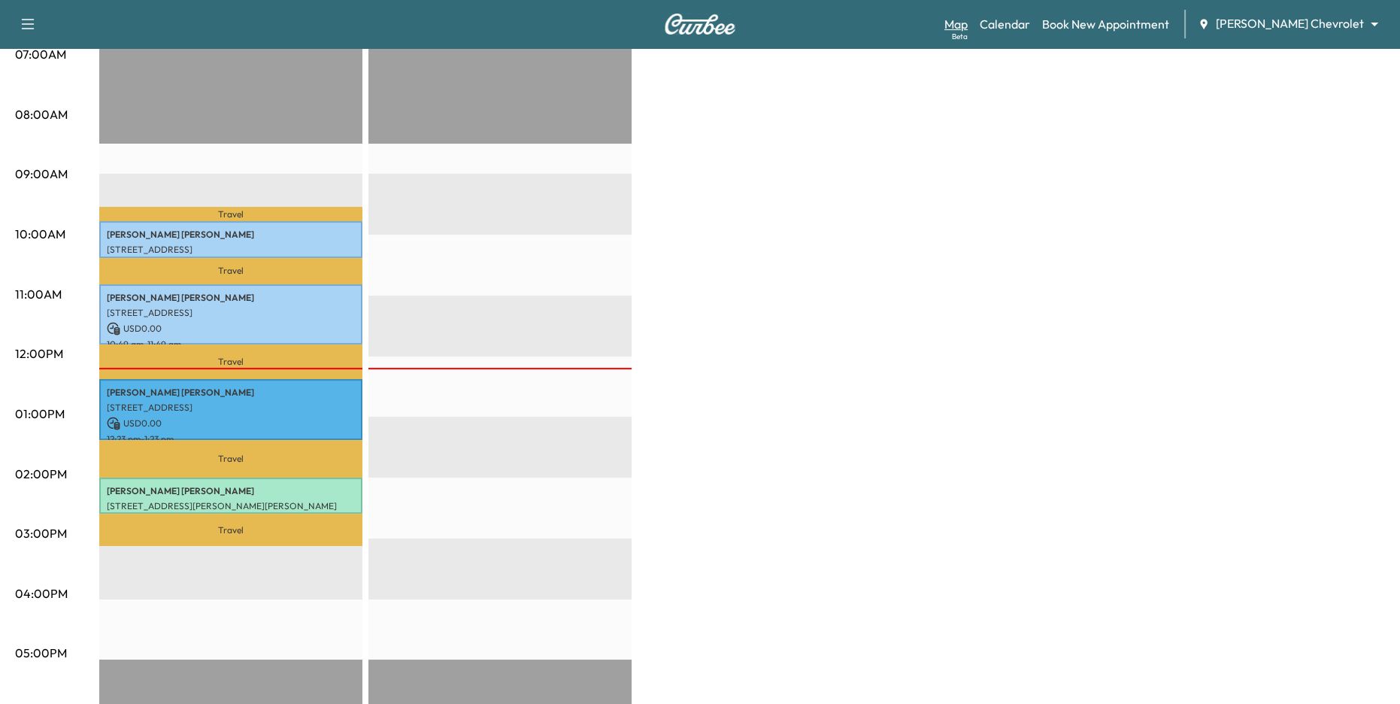
click at [967, 20] on link "Map Beta" at bounding box center [955, 24] width 23 height 18
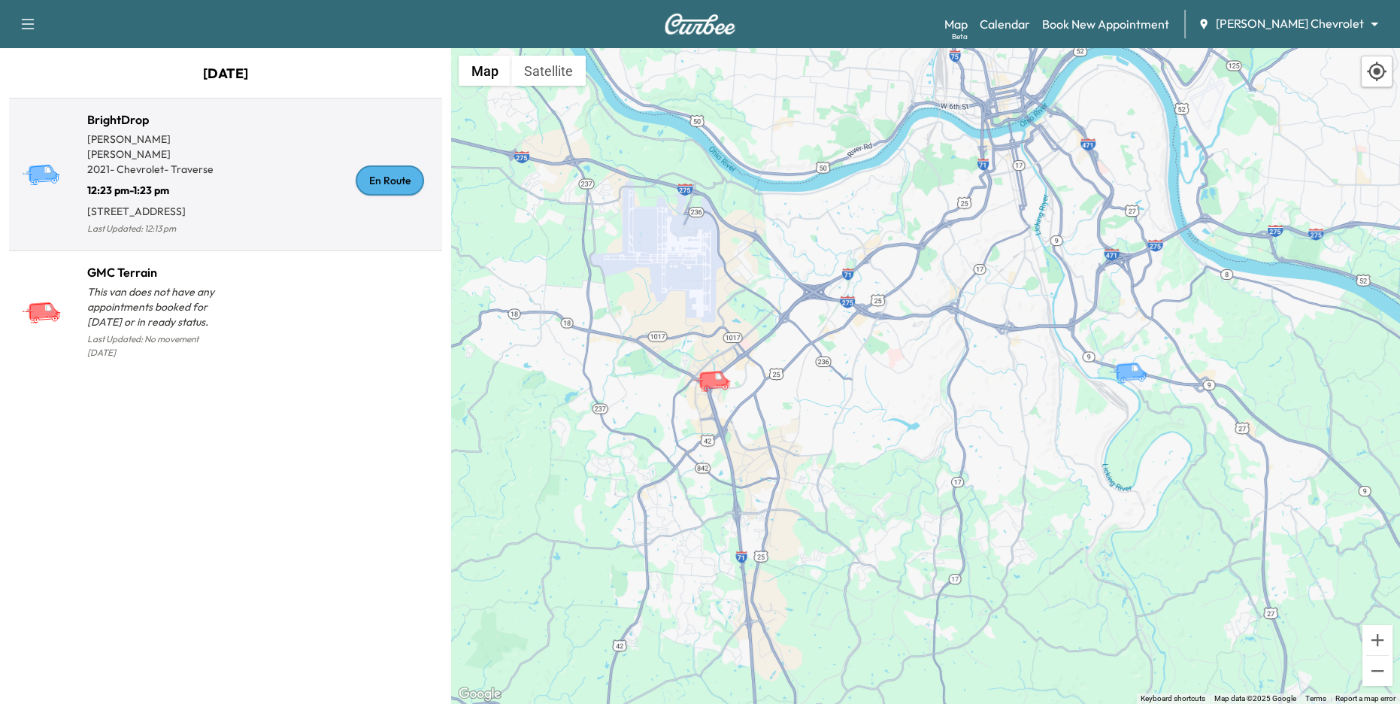
click at [283, 201] on div "En Route" at bounding box center [330, 181] width 210 height 116
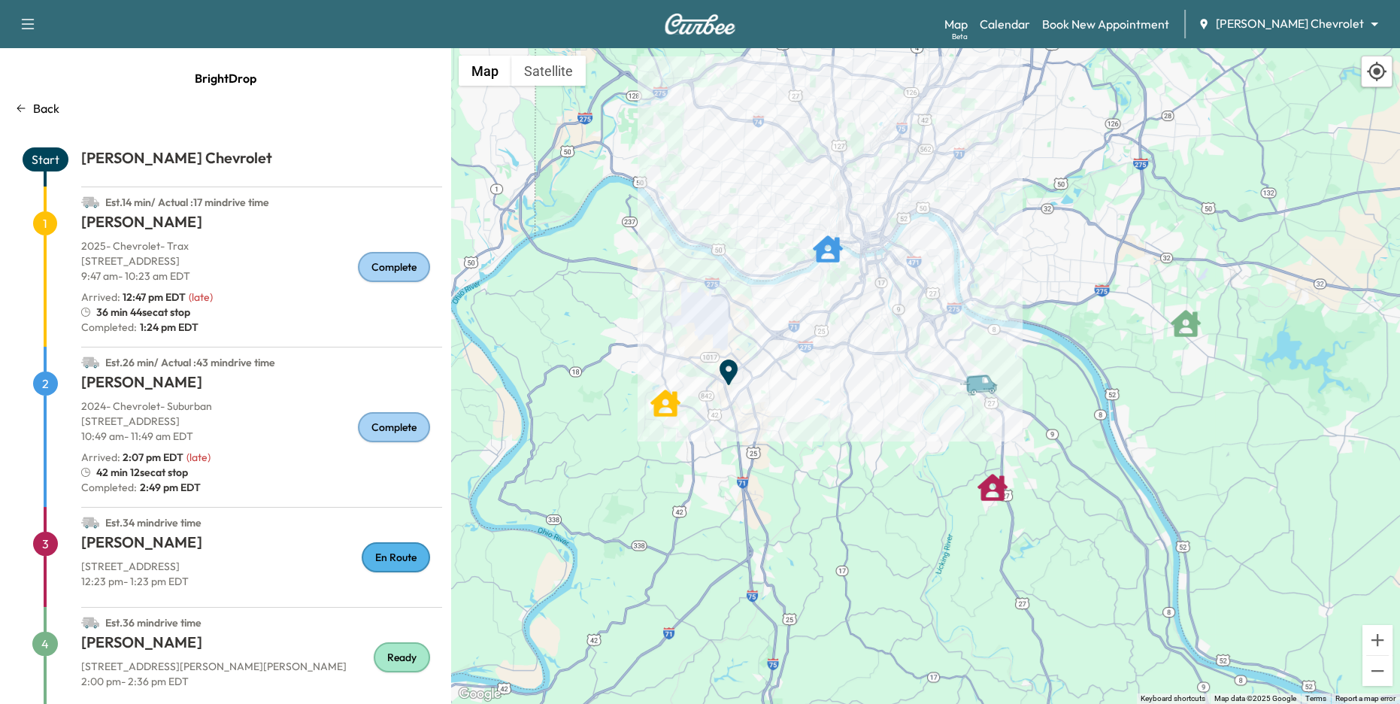
scroll to position [80, 0]
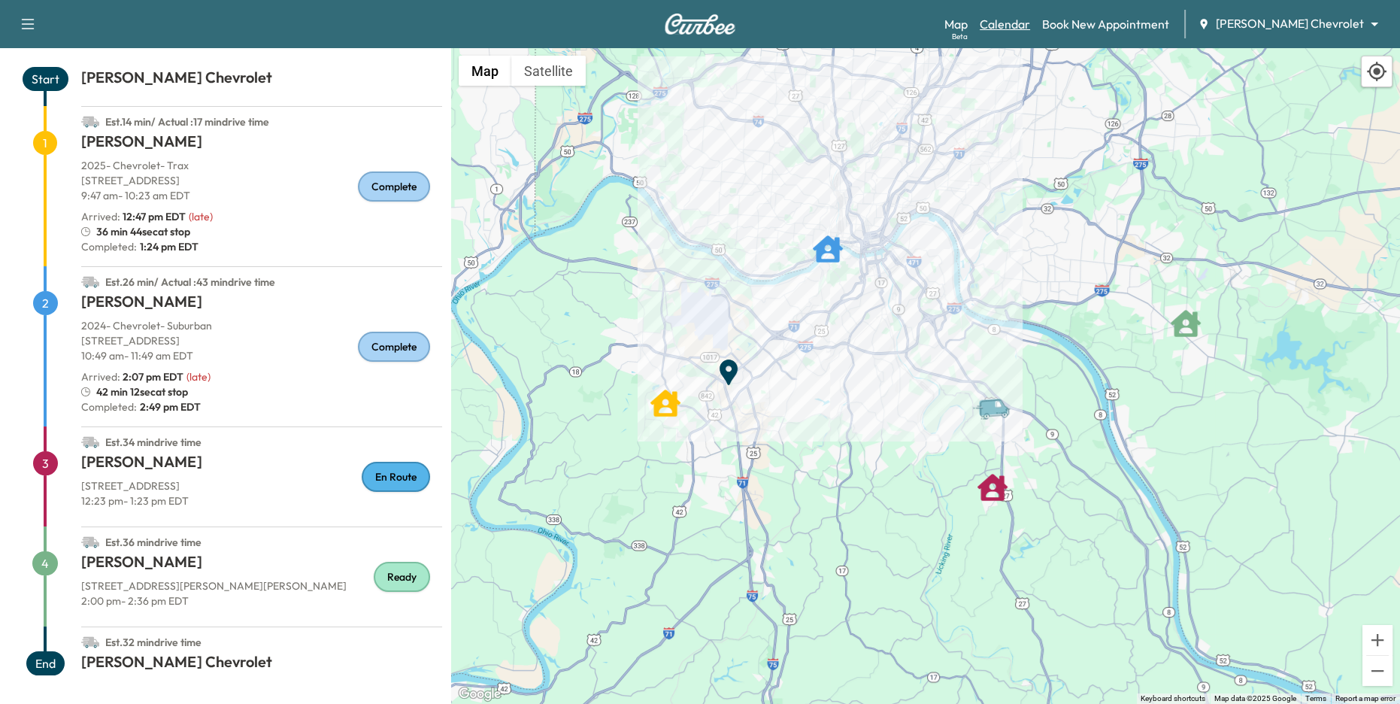
click at [1030, 26] on link "Calendar" at bounding box center [1004, 24] width 50 height 18
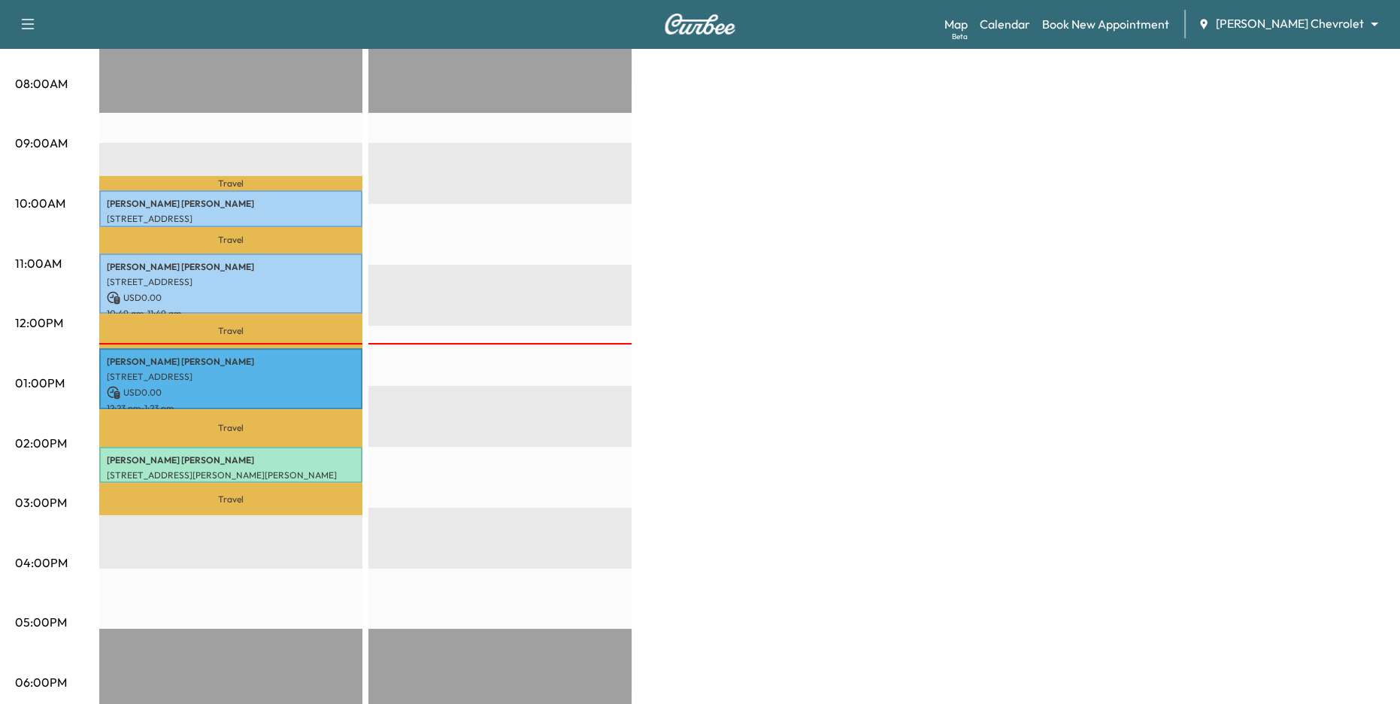
scroll to position [420, 0]
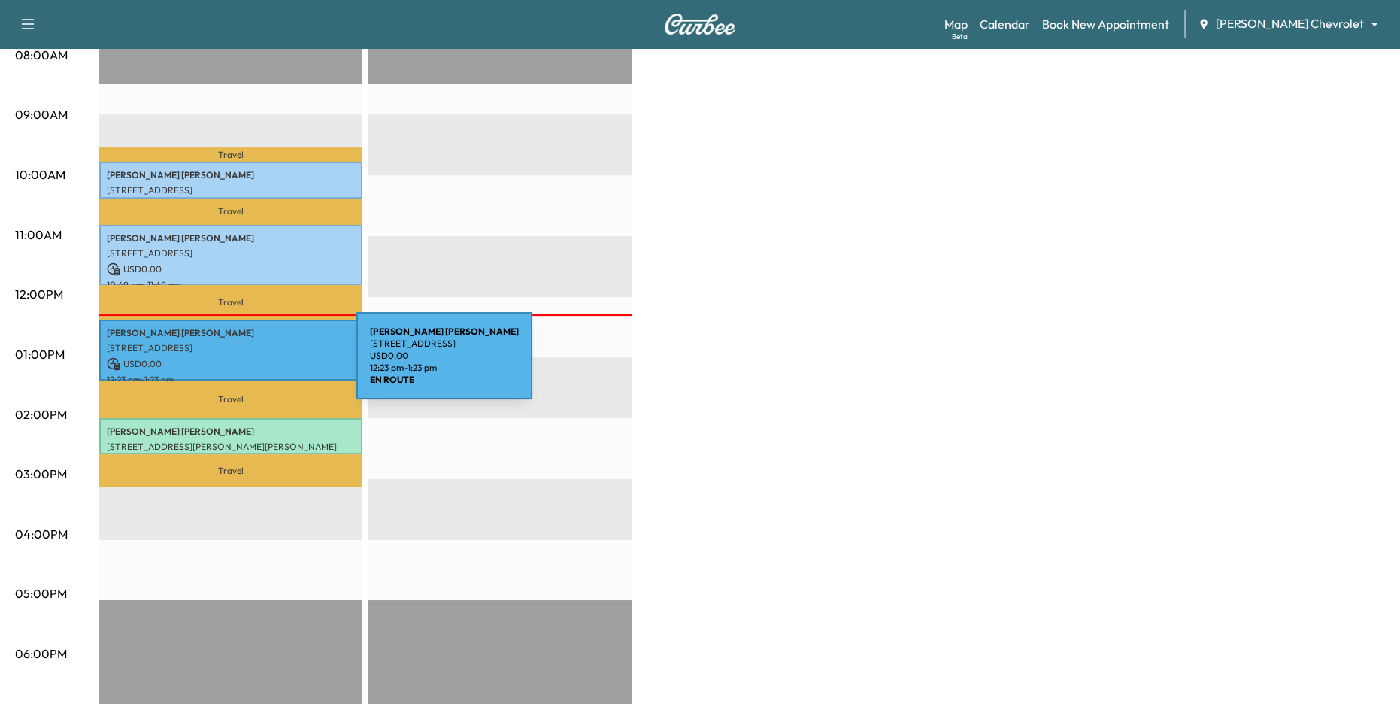
click at [244, 365] on p "USD 0.00" at bounding box center [231, 364] width 248 height 14
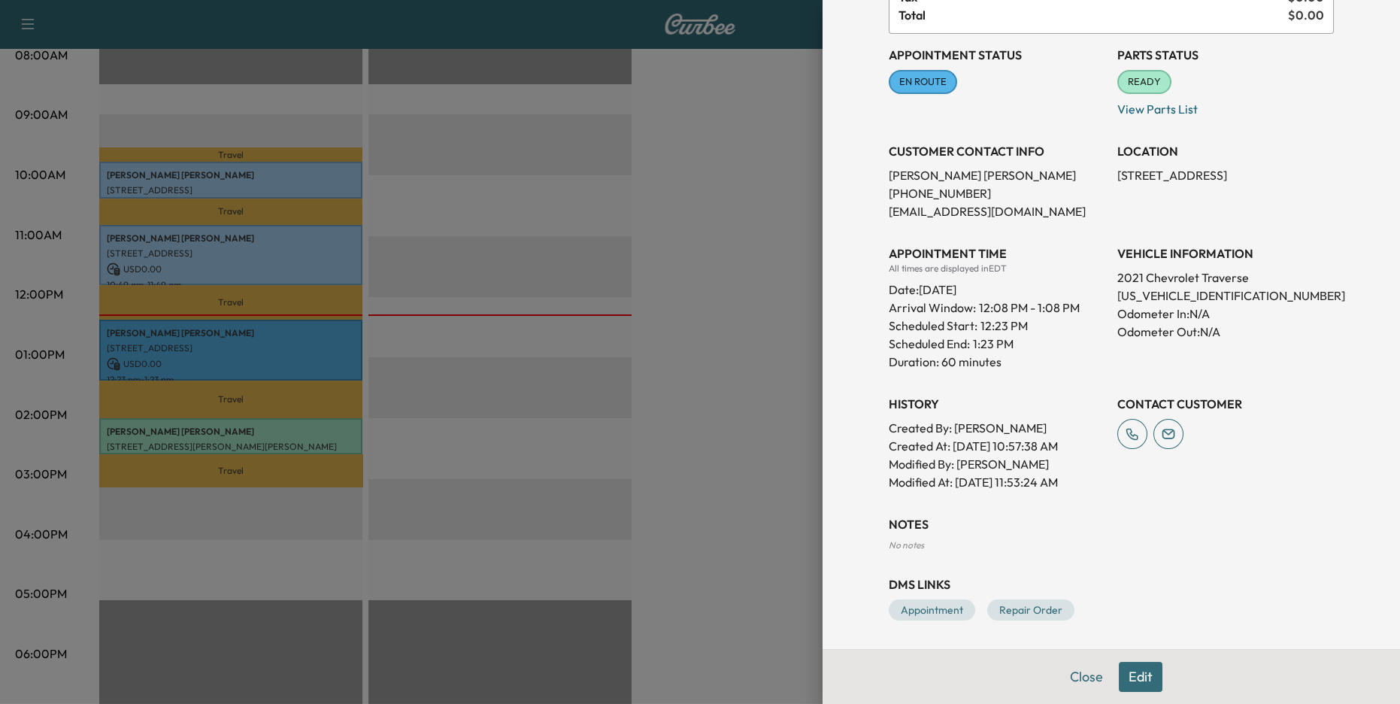
scroll to position [0, 0]
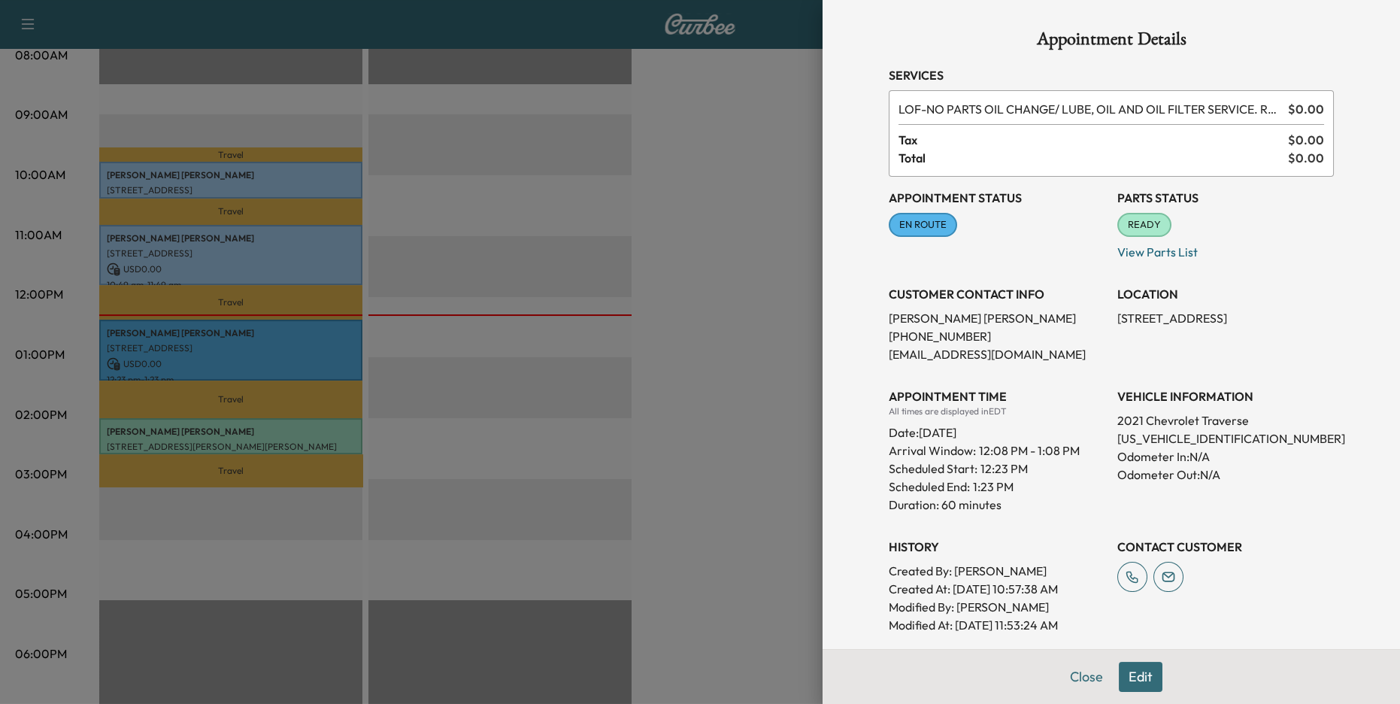
click at [691, 148] on div at bounding box center [700, 352] width 1400 height 704
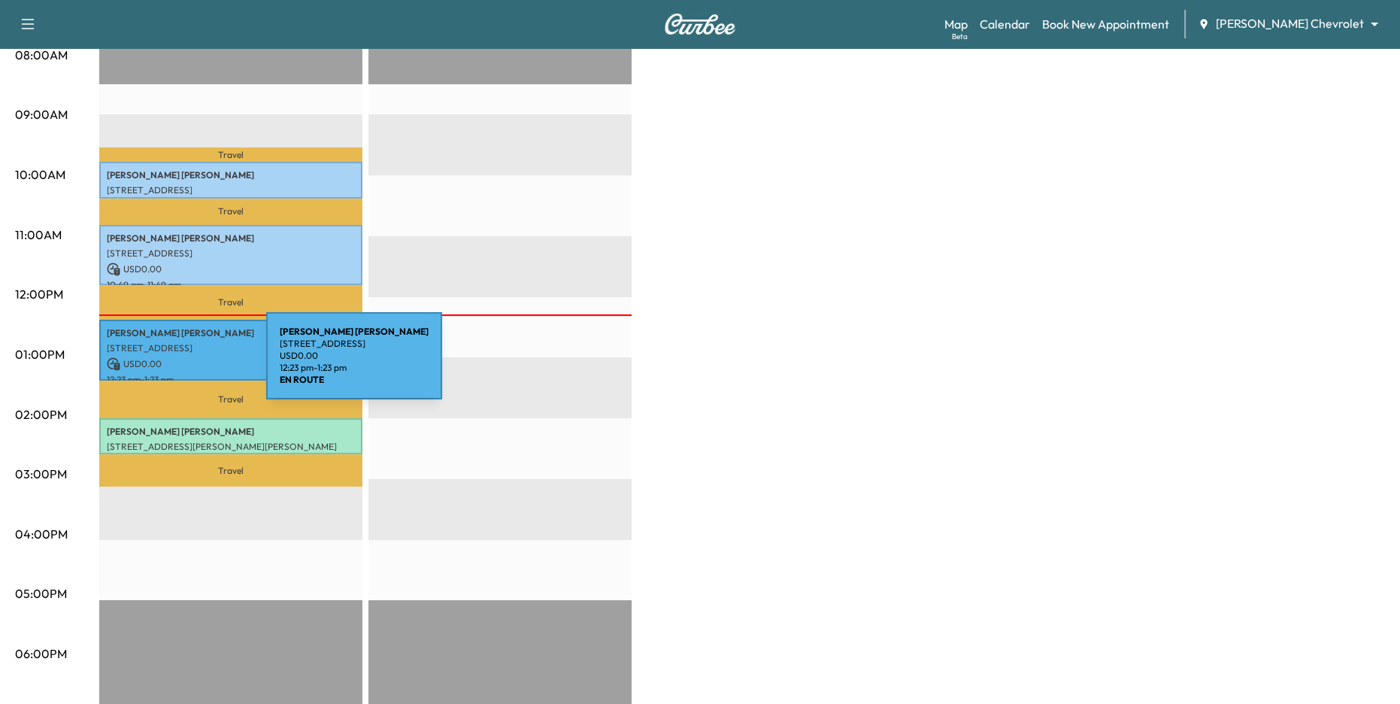
click at [153, 365] on p "USD 0.00" at bounding box center [231, 364] width 248 height 14
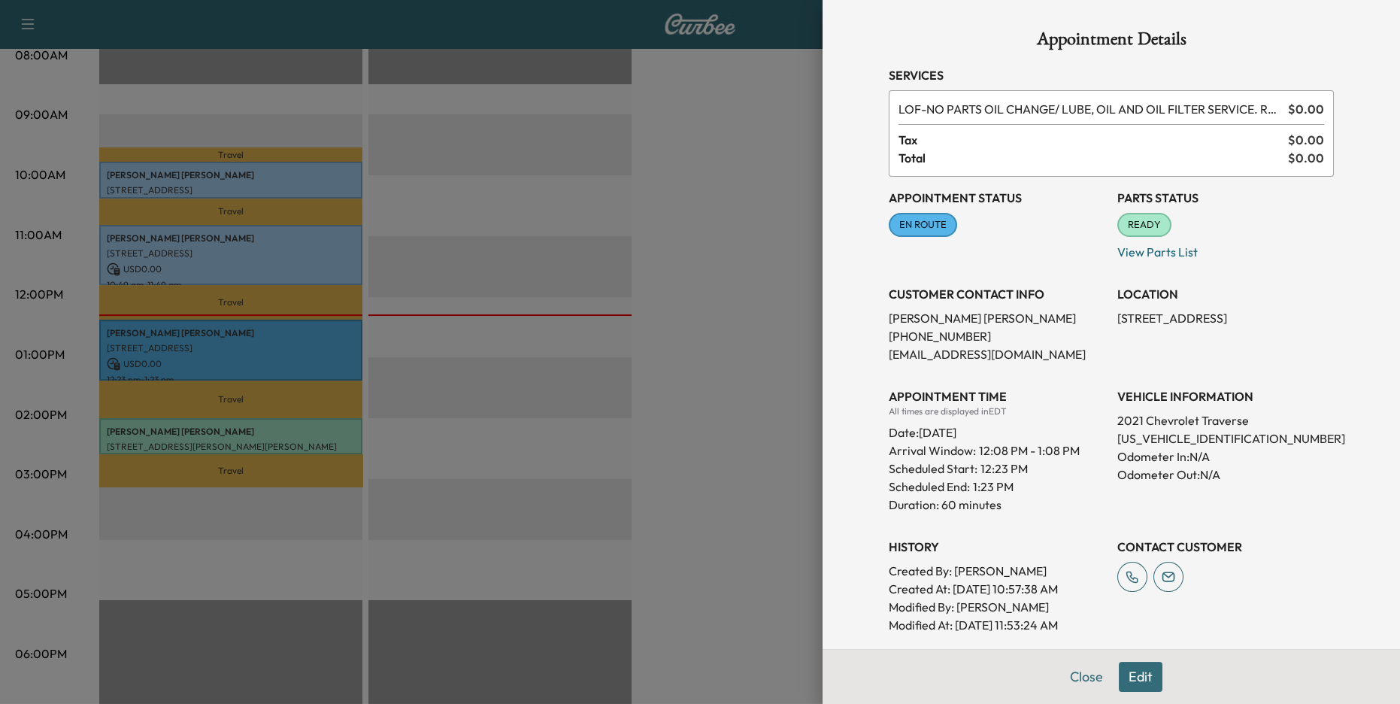
drag, startPoint x: 1143, startPoint y: 336, endPoint x: 1116, endPoint y: 317, distance: 32.9
click at [1117, 317] on p "[STREET_ADDRESS]" at bounding box center [1225, 318] width 216 height 18
copy p "[STREET_ADDRESS]"
click at [322, 262] on div at bounding box center [700, 352] width 1400 height 704
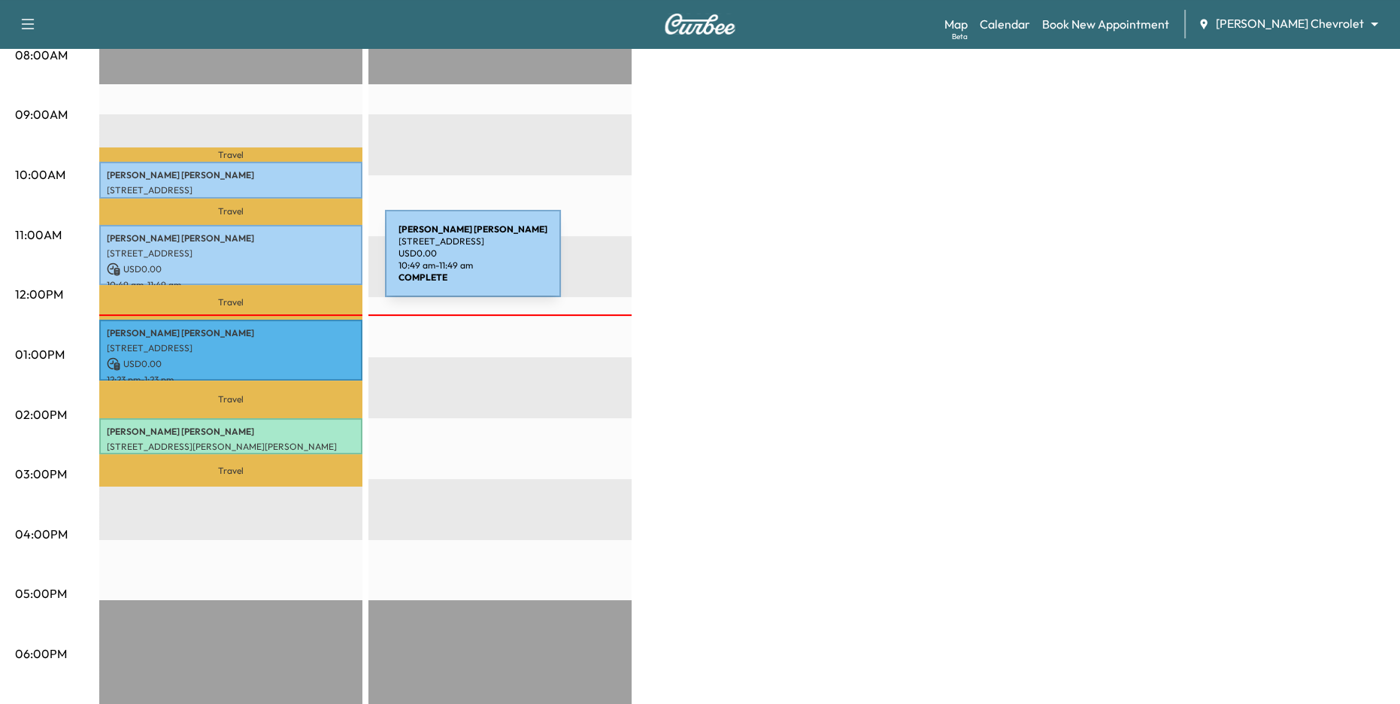
click at [272, 262] on p "USD 0.00" at bounding box center [231, 269] width 248 height 14
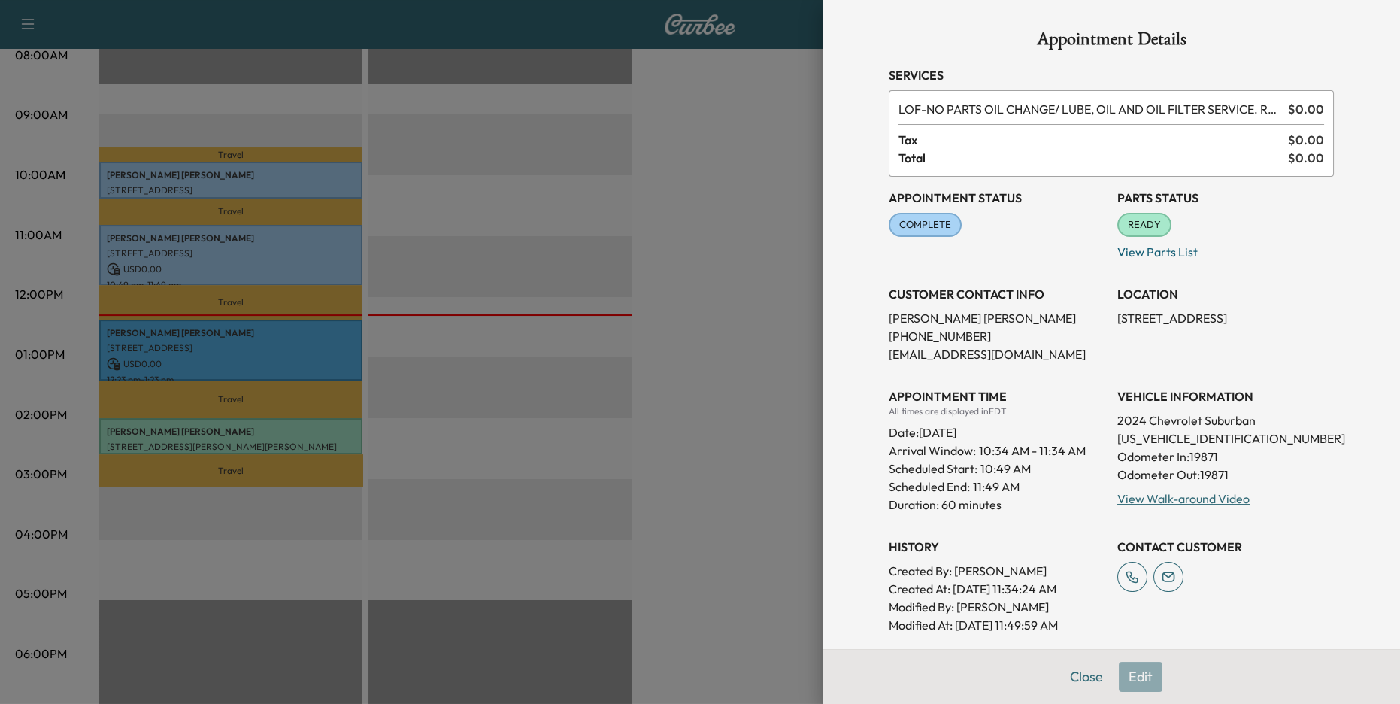
click at [1172, 319] on p "[STREET_ADDRESS]" at bounding box center [1225, 318] width 216 height 18
copy p "[STREET_ADDRESS]"
click at [718, 148] on div at bounding box center [700, 352] width 1400 height 704
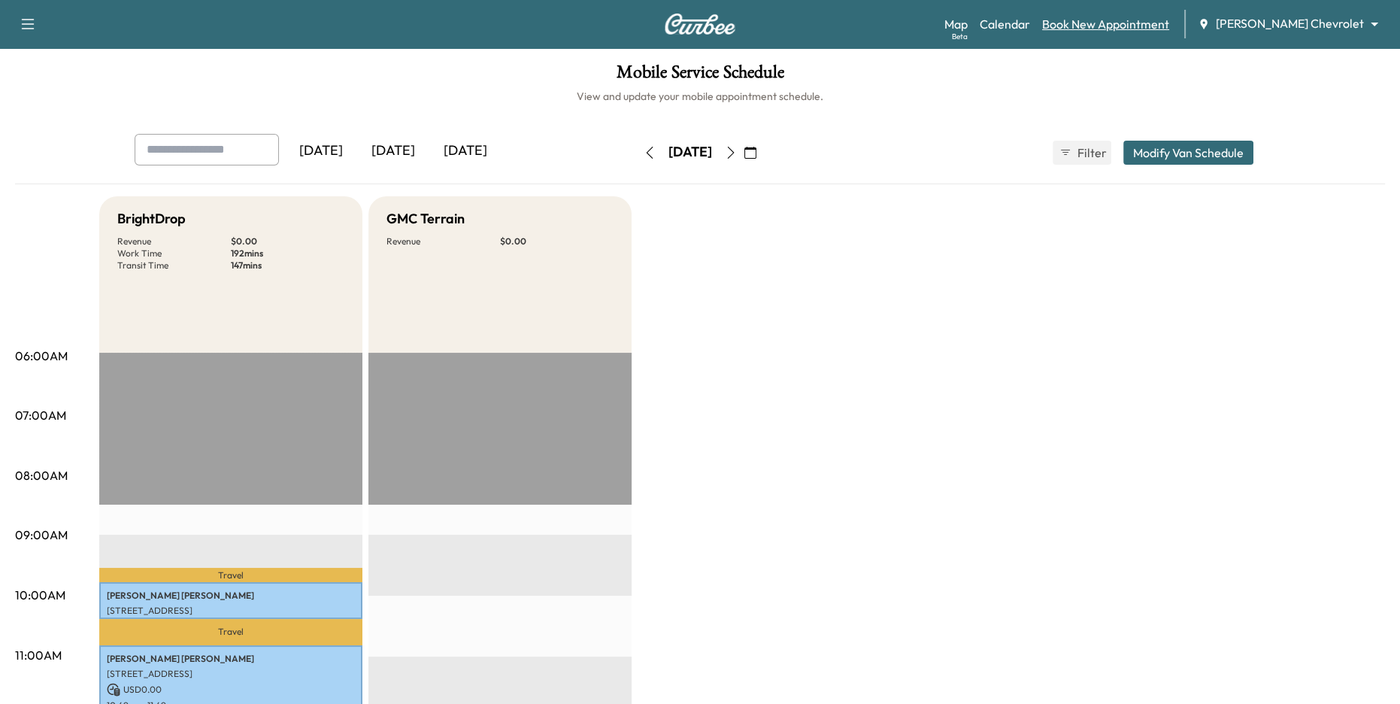
click at [1169, 26] on link "Book New Appointment" at bounding box center [1105, 24] width 127 height 18
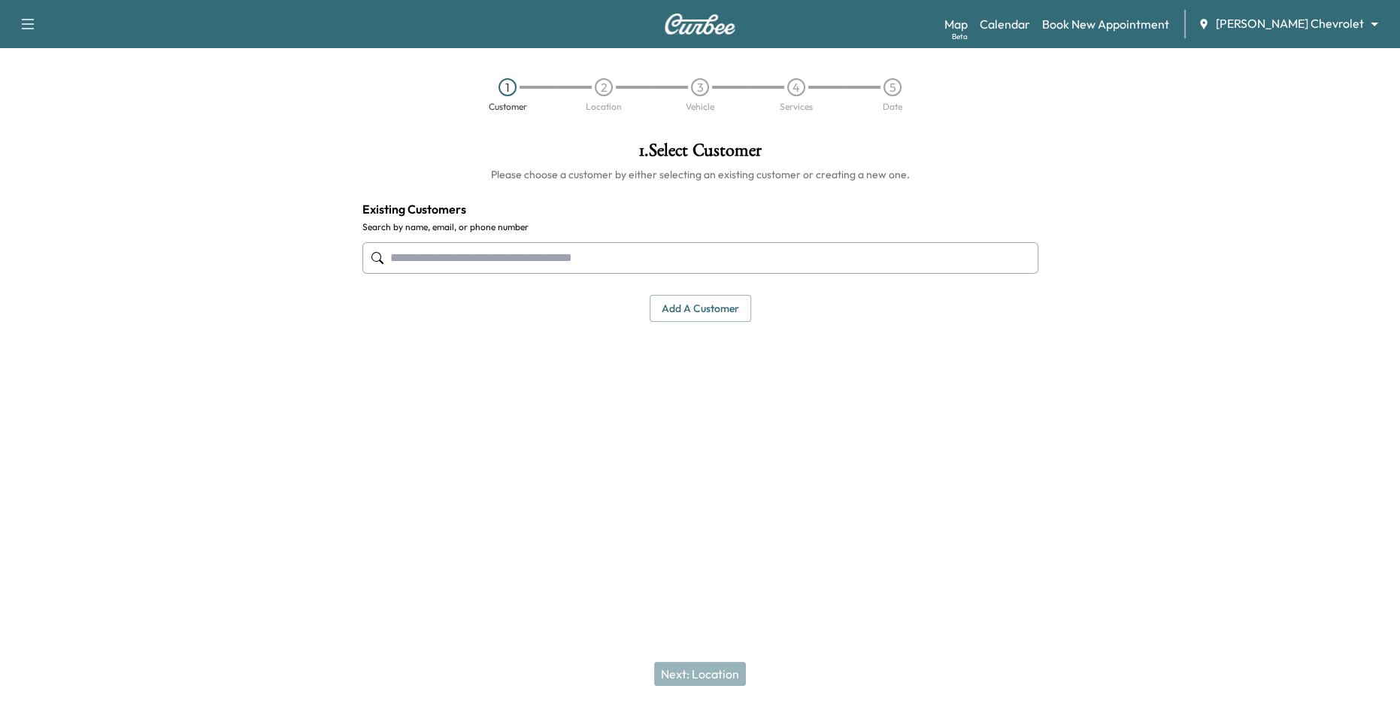
click at [1294, 41] on div "Support Log Out Map Beta Calendar Book New Appointment [PERSON_NAME] Chevrolet …" at bounding box center [700, 24] width 1400 height 48
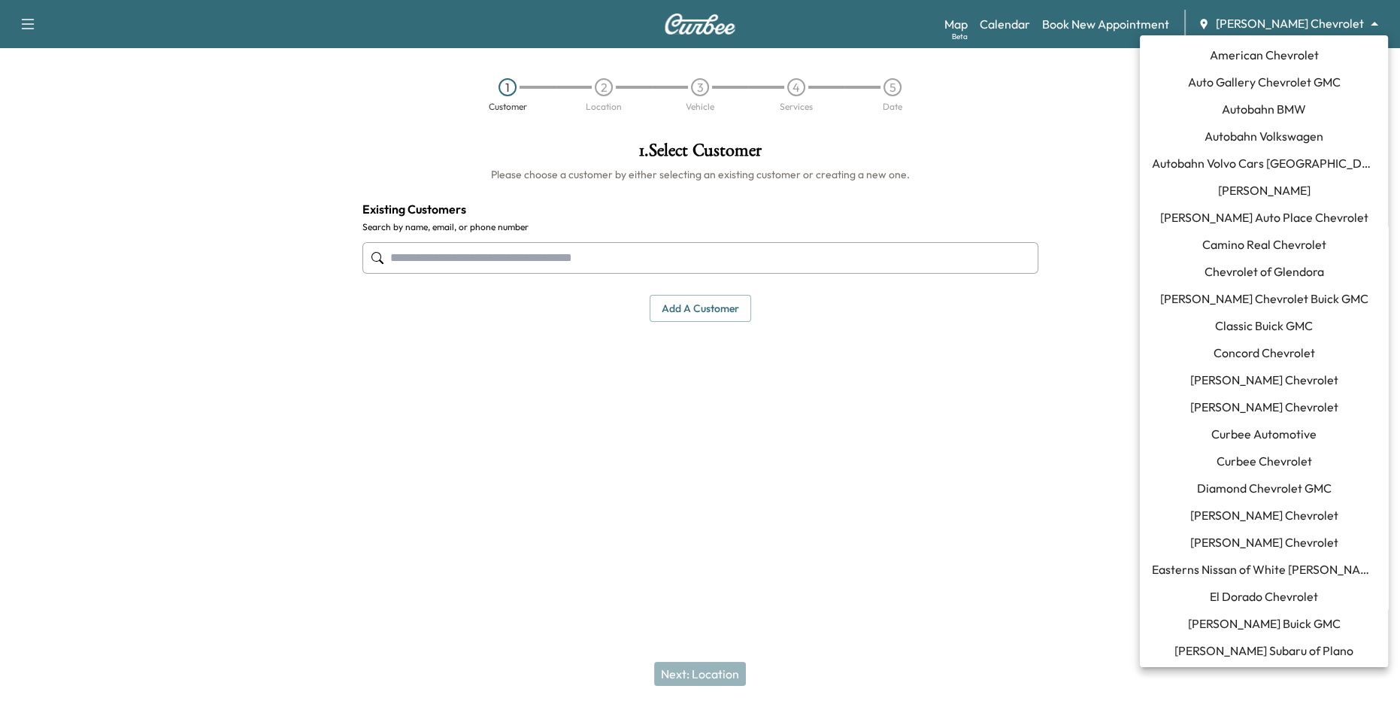
click at [1293, 21] on body "Support Log Out Map Beta Calendar Book New Appointment [PERSON_NAME] Chevrolet …" at bounding box center [700, 352] width 1400 height 704
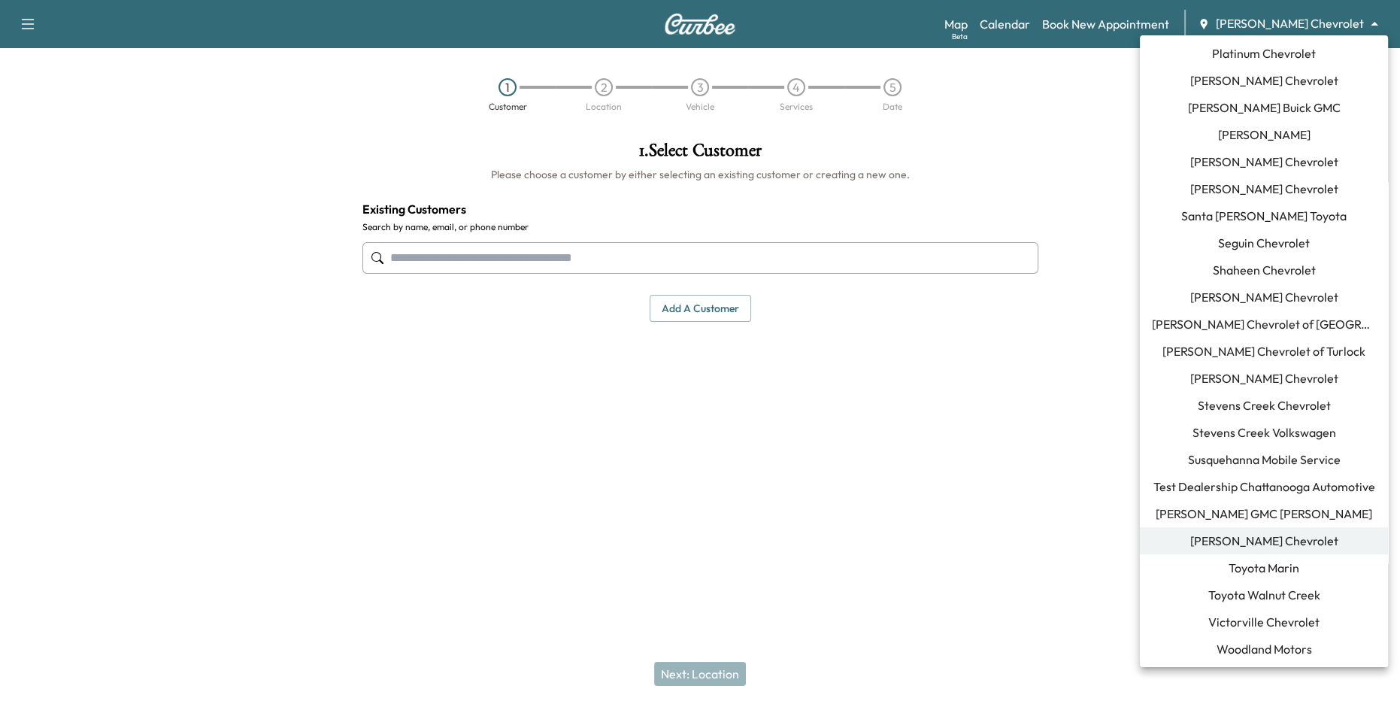
scroll to position [262, 0]
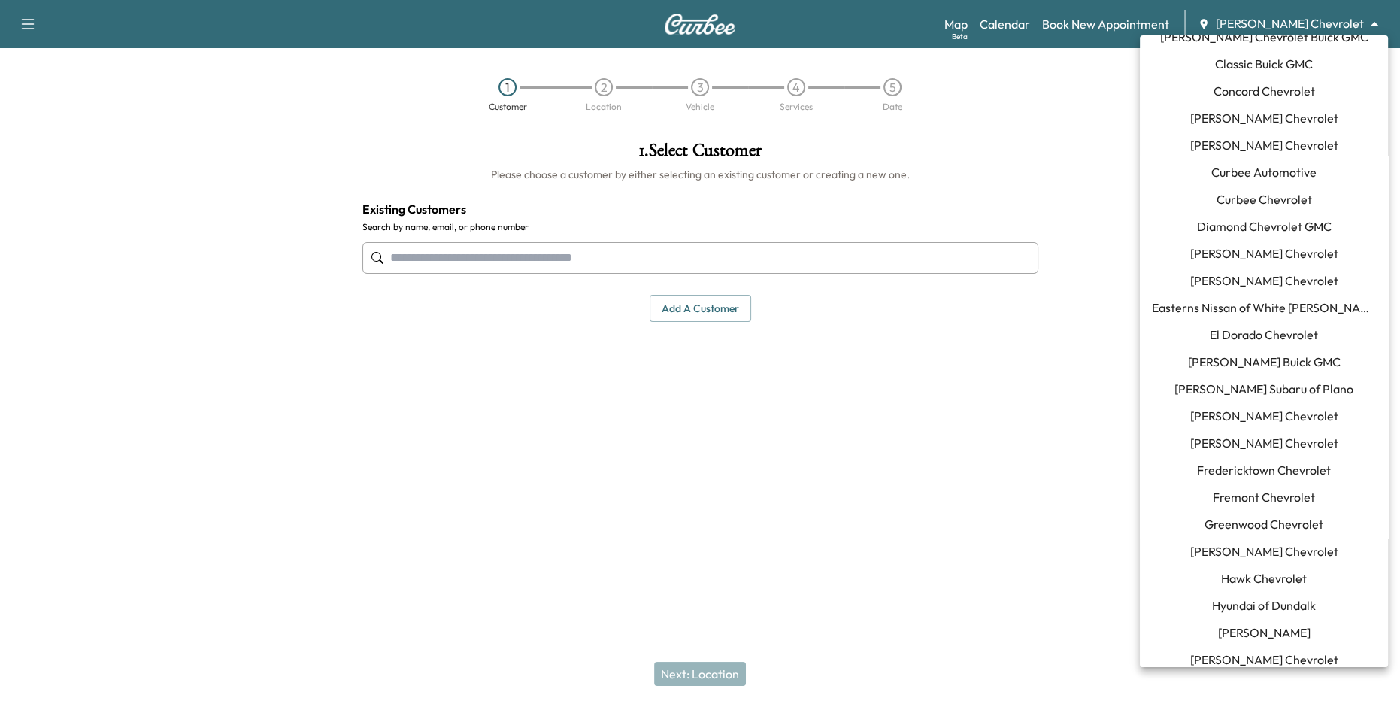
drag, startPoint x: 1253, startPoint y: 187, endPoint x: 1248, endPoint y: 170, distance: 18.1
click at [1248, 170] on span "Curbee Automotive" at bounding box center [1263, 172] width 105 height 18
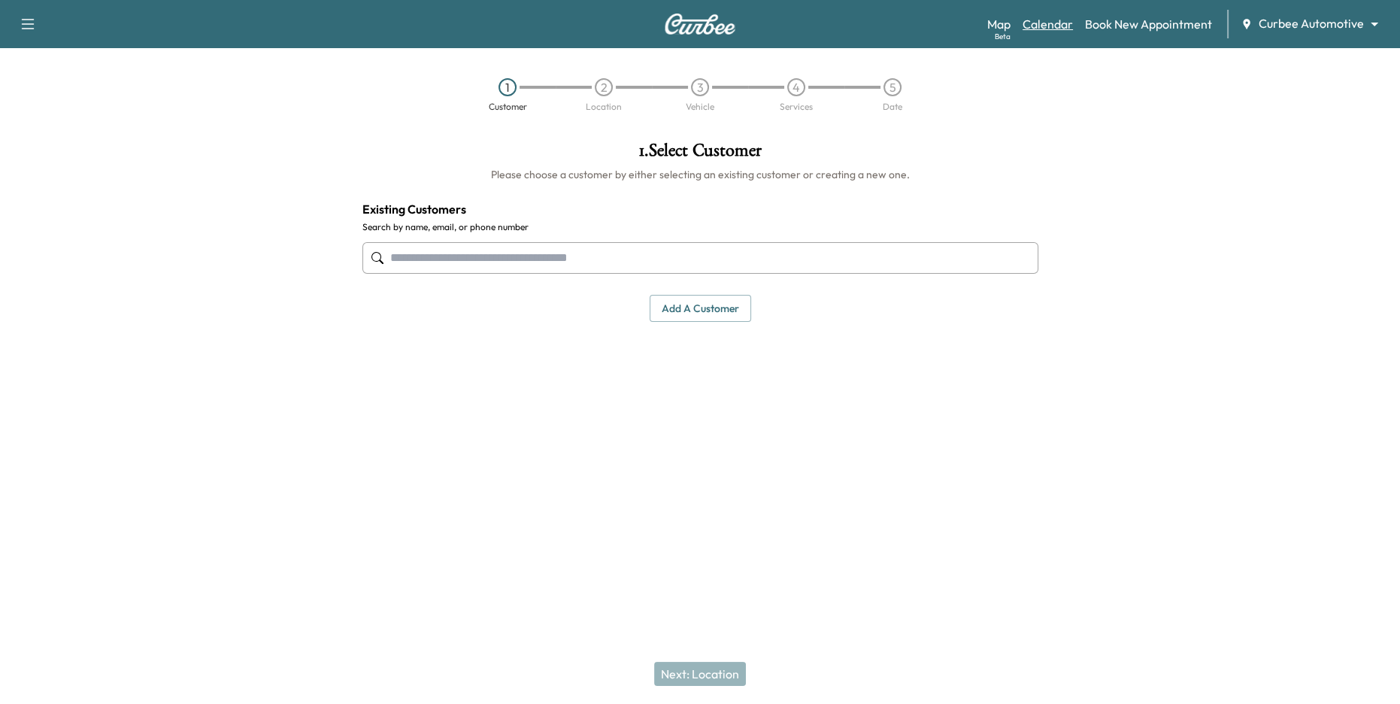
click at [1054, 25] on link "Calendar" at bounding box center [1047, 24] width 50 height 18
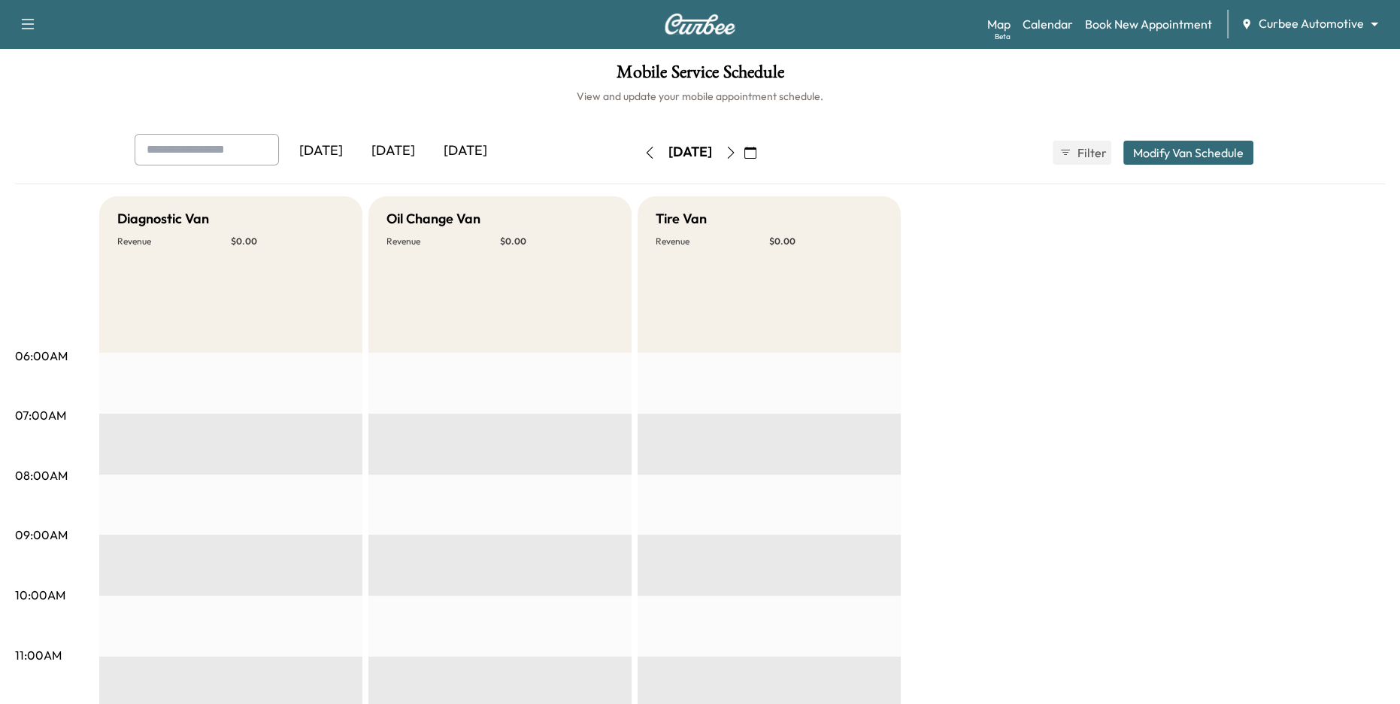
click at [1269, 10] on div "Map Beta Calendar Book New Appointment Curbee Automotive ******** ​" at bounding box center [1187, 24] width 401 height 29
click at [1273, 24] on body "Support Log Out Map Beta Calendar Book New Appointment Curbee Automotive ******…" at bounding box center [700, 352] width 1400 height 704
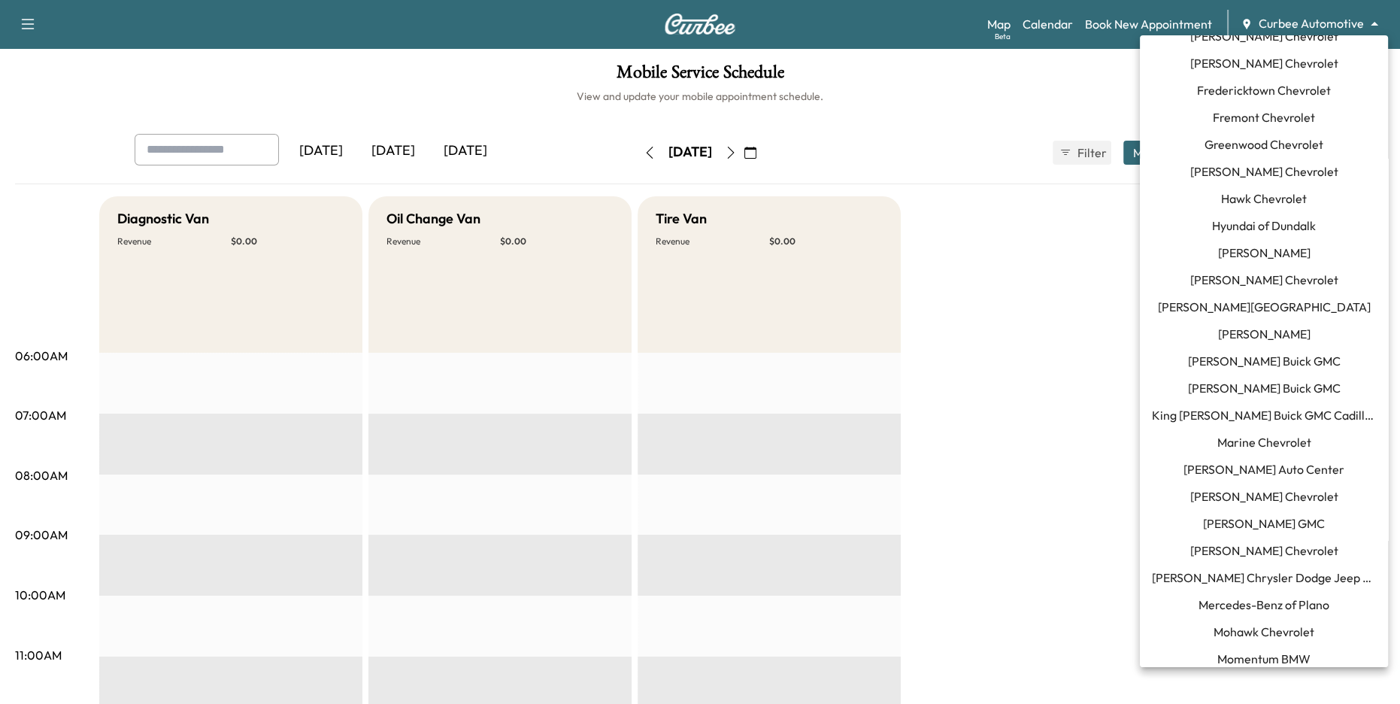
scroll to position [834, 0]
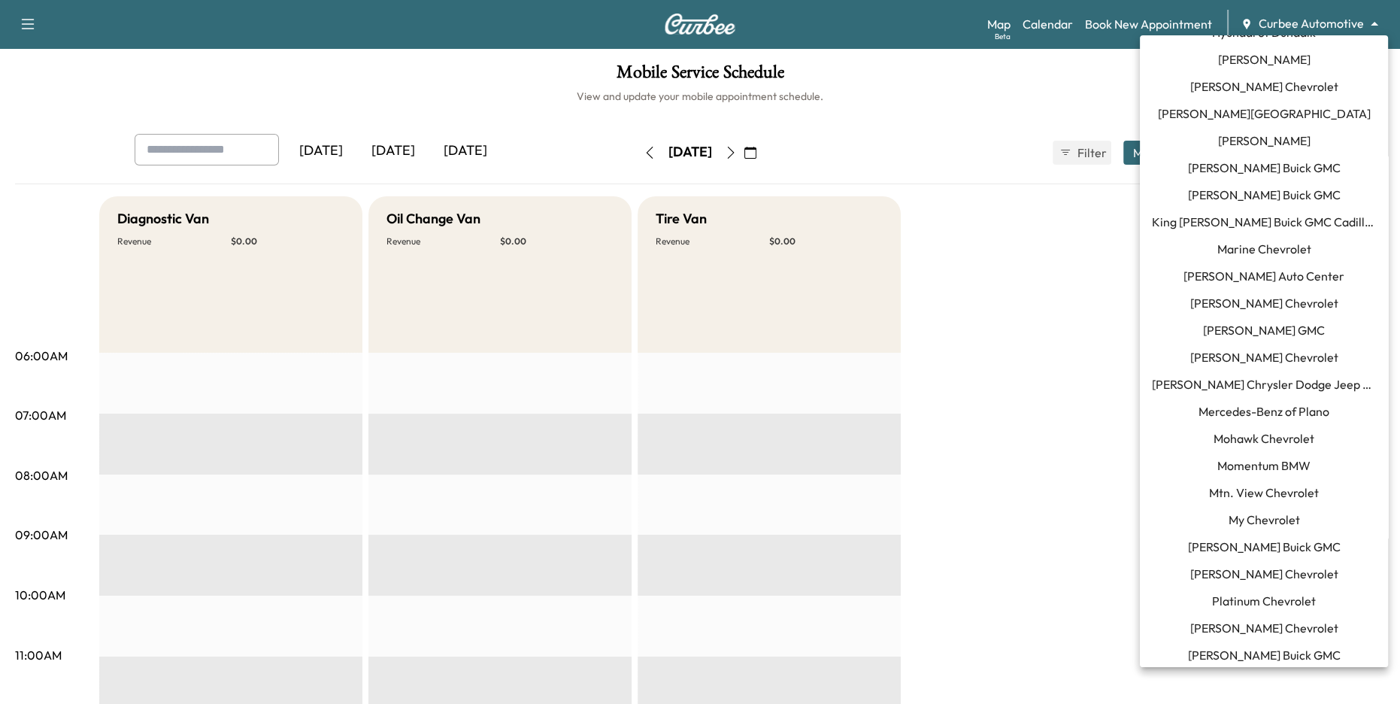
click at [1088, 387] on div at bounding box center [700, 352] width 1400 height 704
